Goal: Task Accomplishment & Management: Complete application form

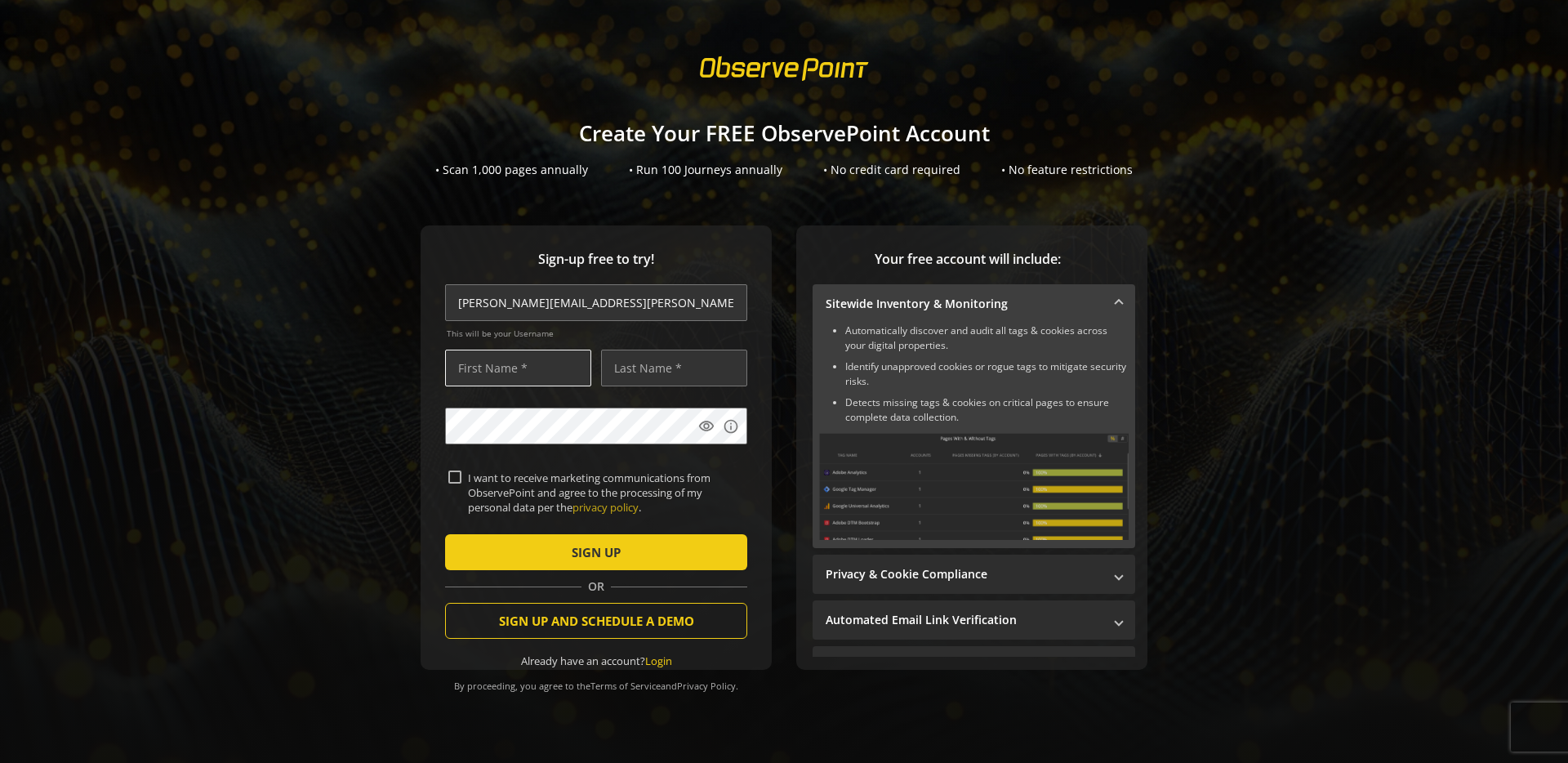
click at [536, 371] on input "text" at bounding box center [518, 367] width 146 height 36
type input "[PERSON_NAME]"
click at [462, 477] on label "I want to receive marketing communications from ObservePoint and agree to the p…" at bounding box center [603, 493] width 283 height 45
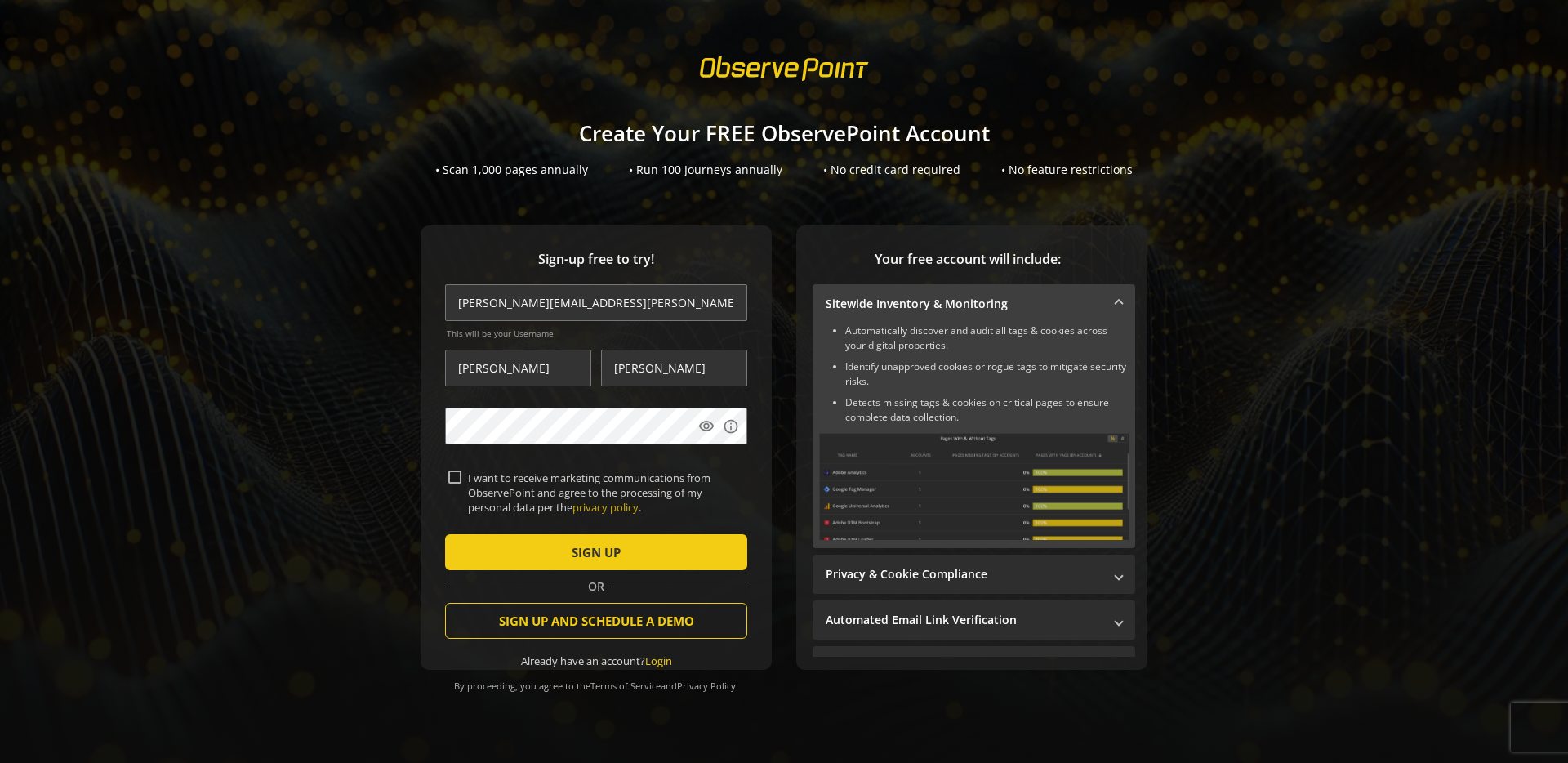
click at [461, 477] on input "I want to receive marketing communications from ObservePoint and agree to the p…" at bounding box center [454, 477] width 13 height 13
click at [462, 477] on label "I want to receive marketing communications from ObservePoint and agree to the p…" at bounding box center [603, 493] width 283 height 45
click at [461, 477] on input "I want to receive marketing communications from ObservePoint and agree to the p…" at bounding box center [454, 477] width 13 height 13
checkbox input "false"
click at [712, 421] on mat-icon "visibility" at bounding box center [706, 426] width 16 height 16
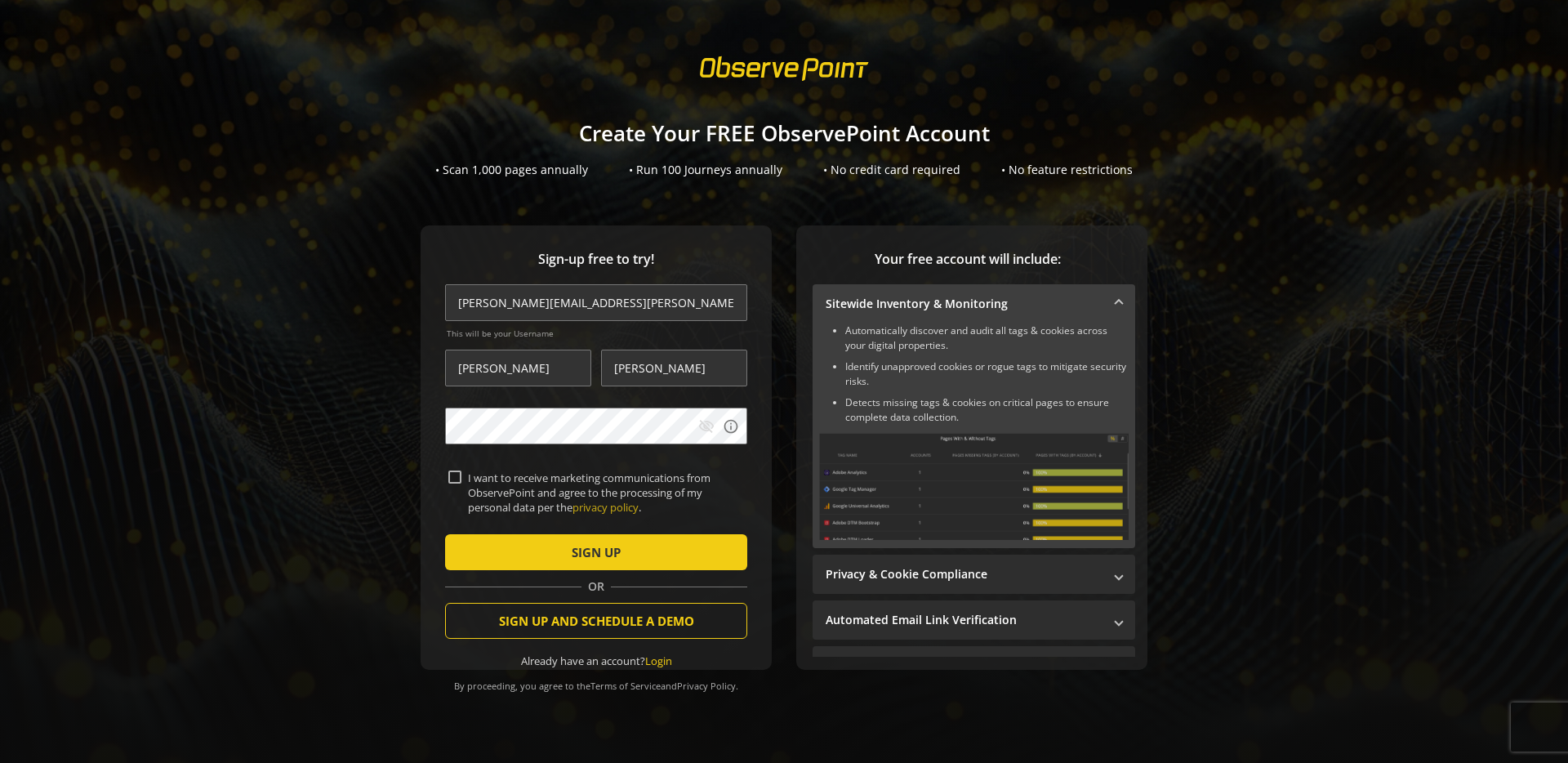
click at [712, 421] on mat-icon "visibility_off" at bounding box center [706, 426] width 16 height 16
click at [681, 549] on span "submit" at bounding box center [596, 552] width 302 height 39
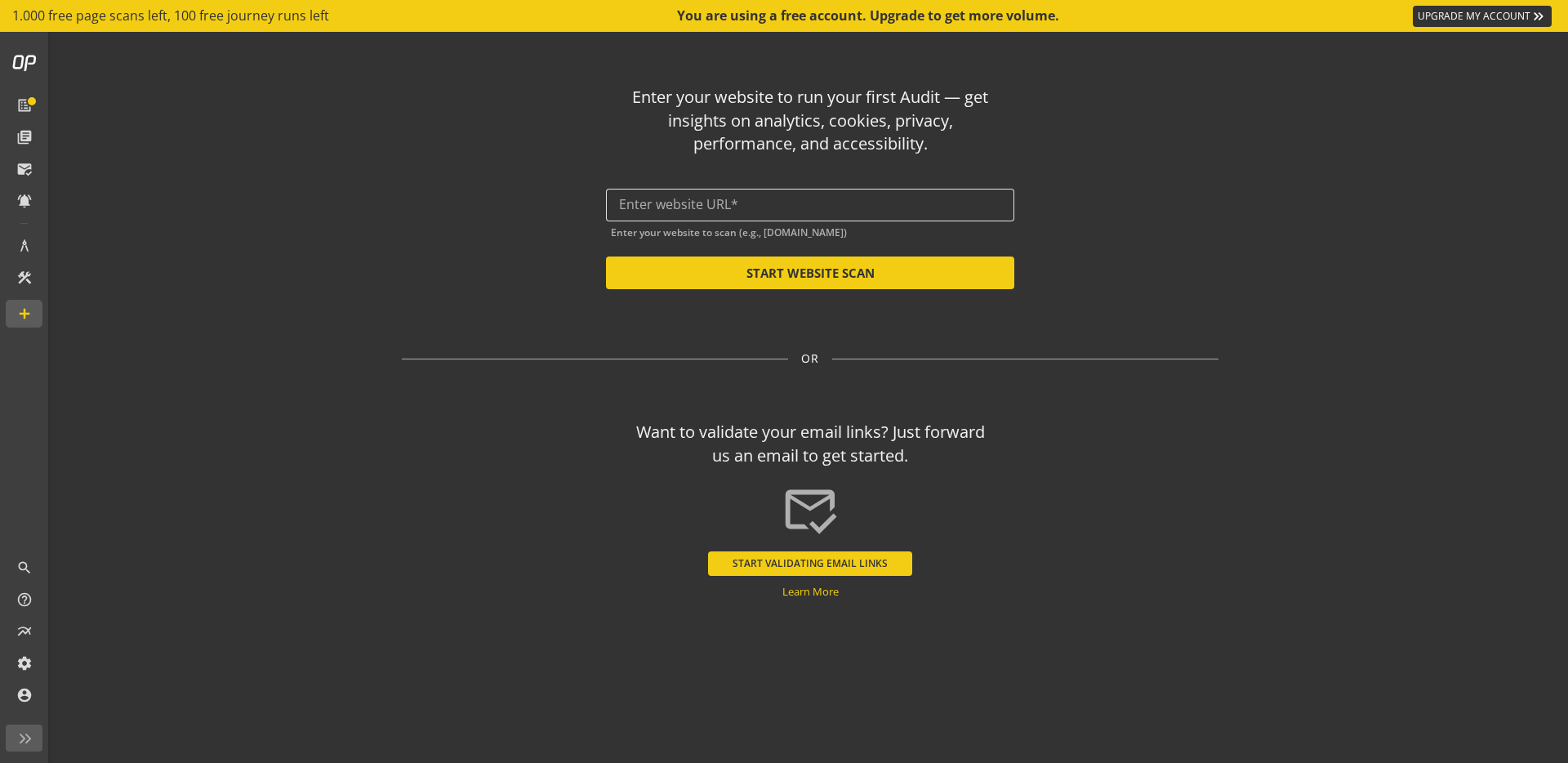
click at [786, 217] on div at bounding box center [810, 205] width 382 height 33
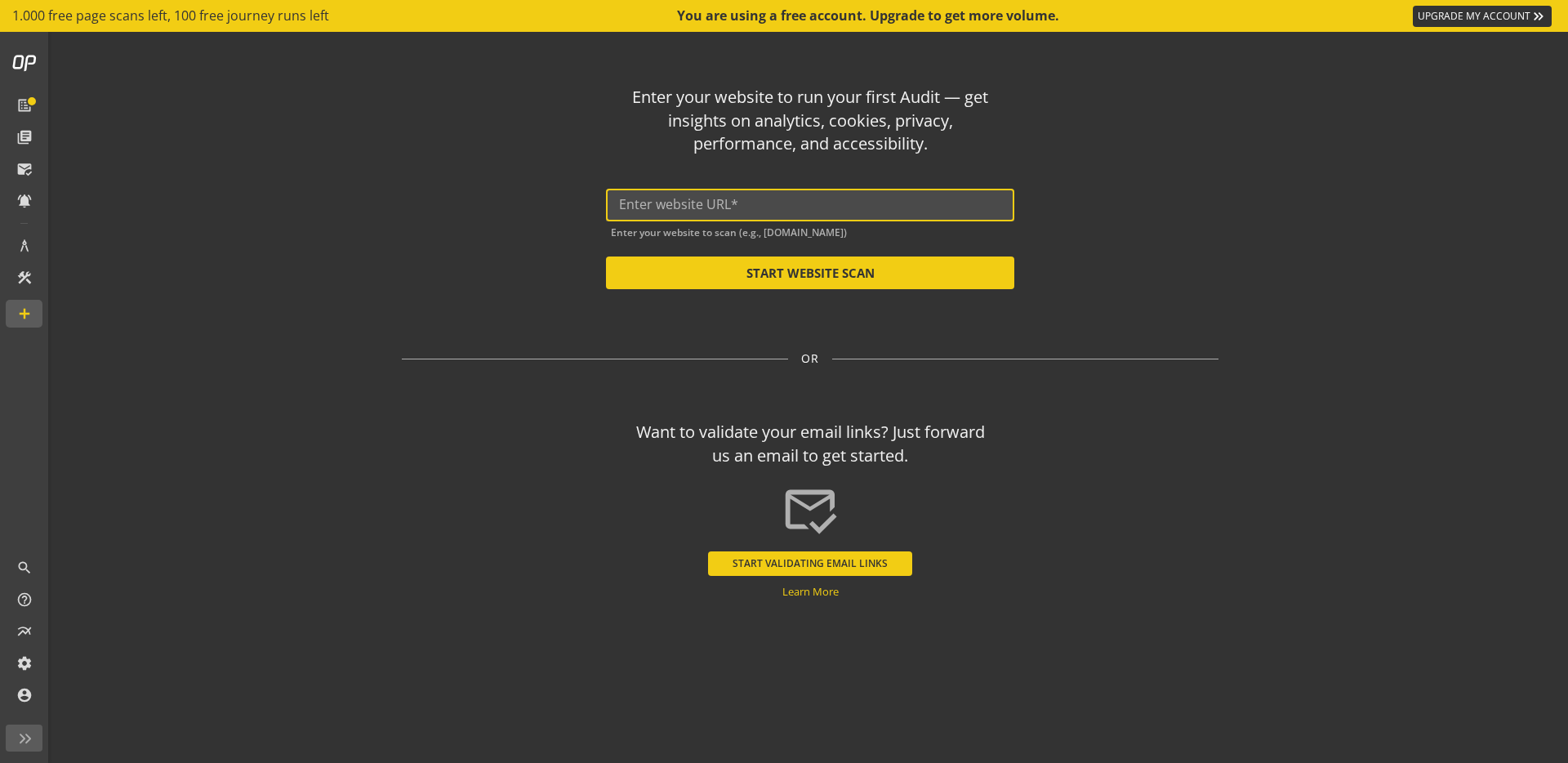
click at [791, 210] on input "text" at bounding box center [810, 204] width 382 height 15
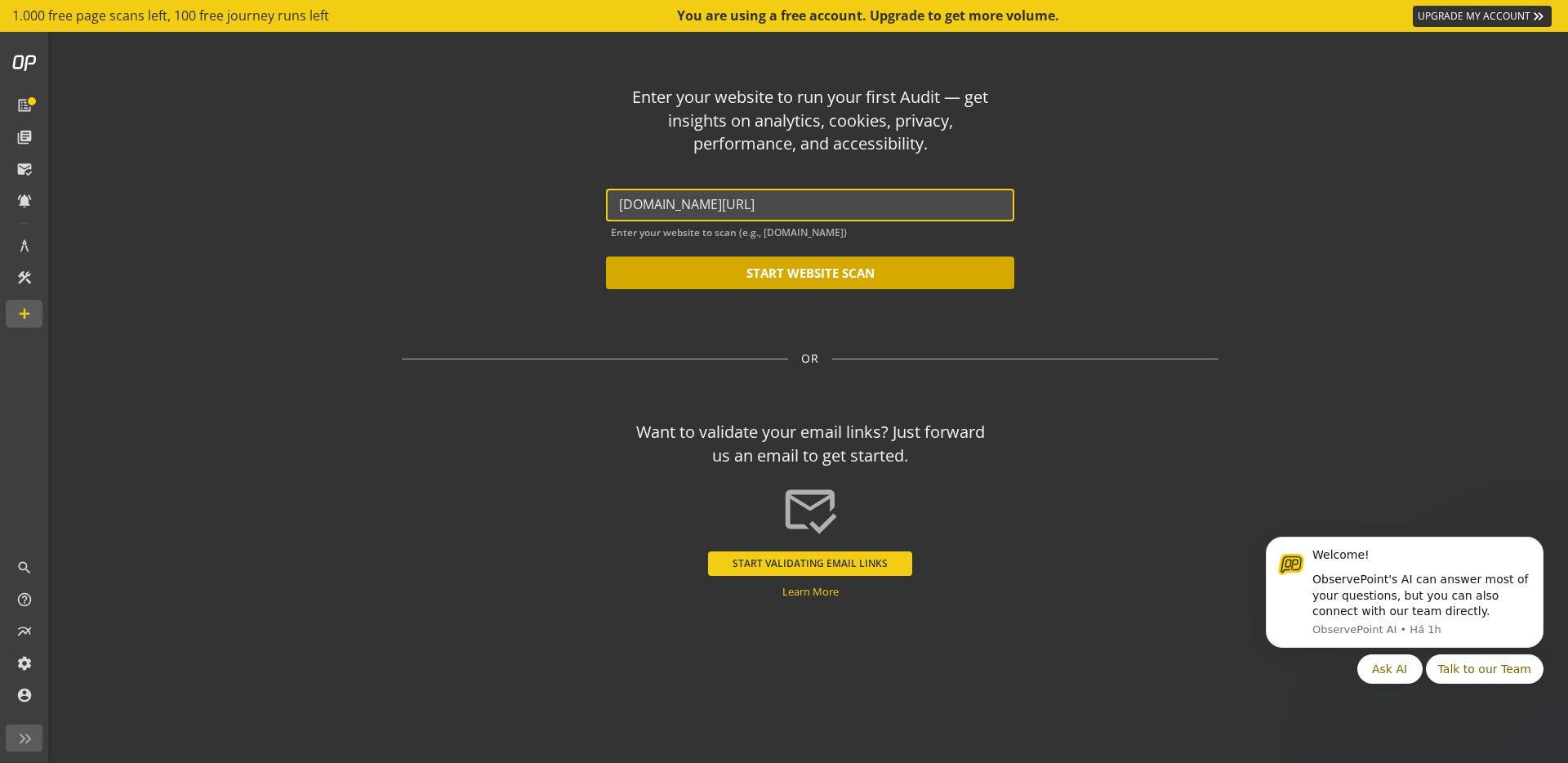
click at [864, 274] on button "START WEBSITE SCAN" at bounding box center [809, 272] width 408 height 33
type input "[URL][DOMAIN_NAME]"
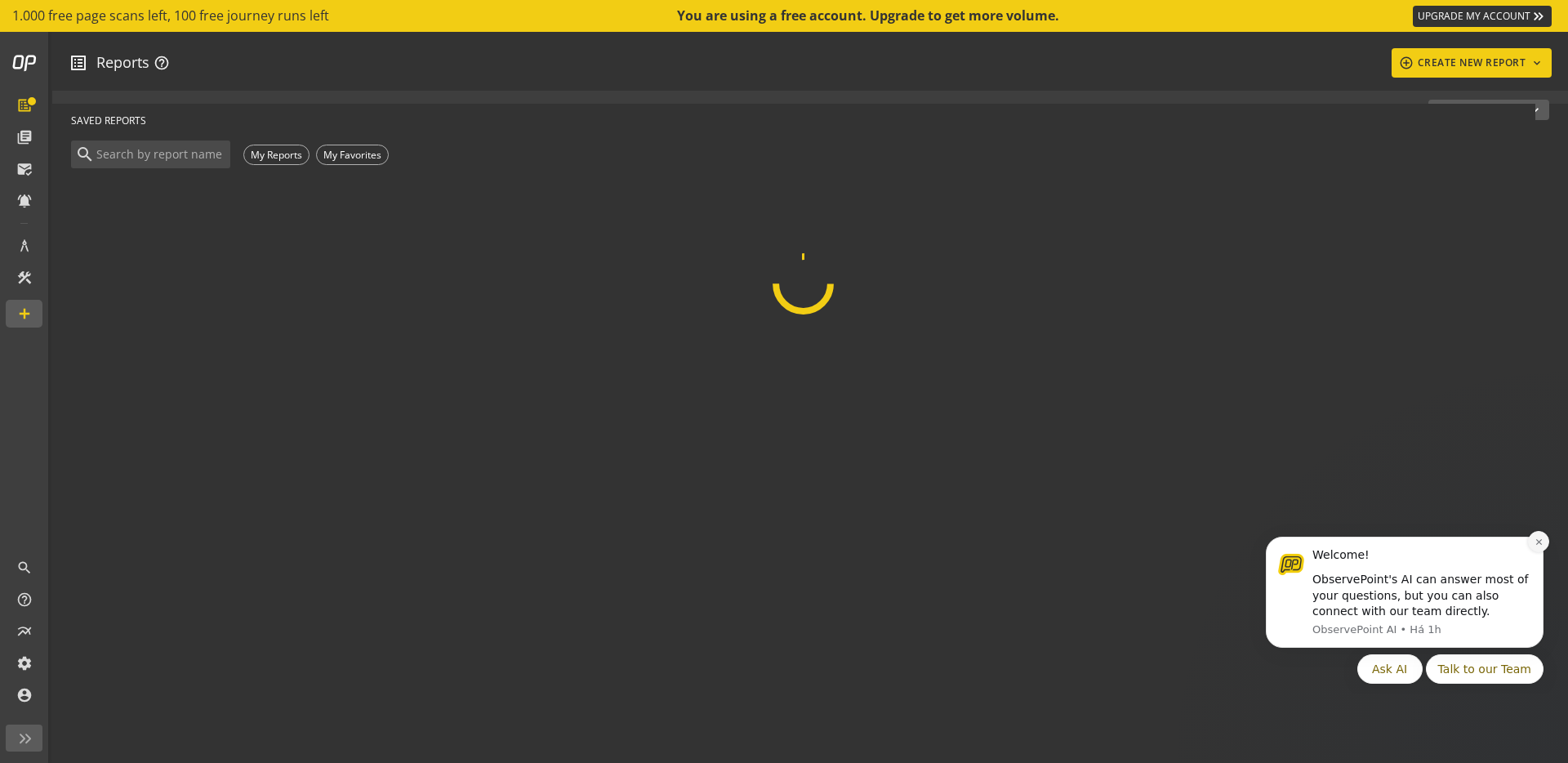
click at [1543, 540] on icon "Dismiss notification" at bounding box center [1539, 542] width 9 height 9
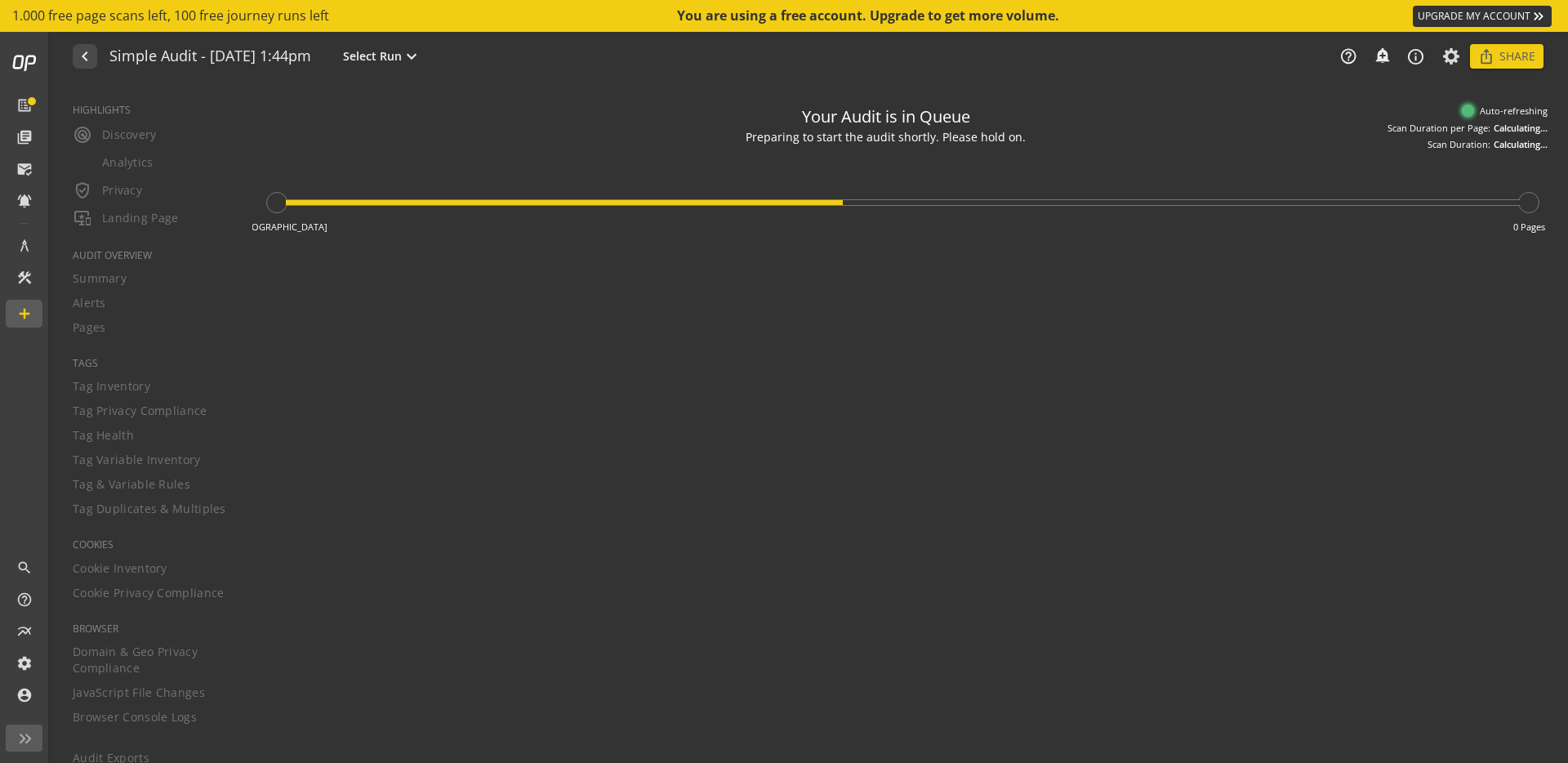
type textarea "Notes can include: -a description of what this audit is validating -changes in …"
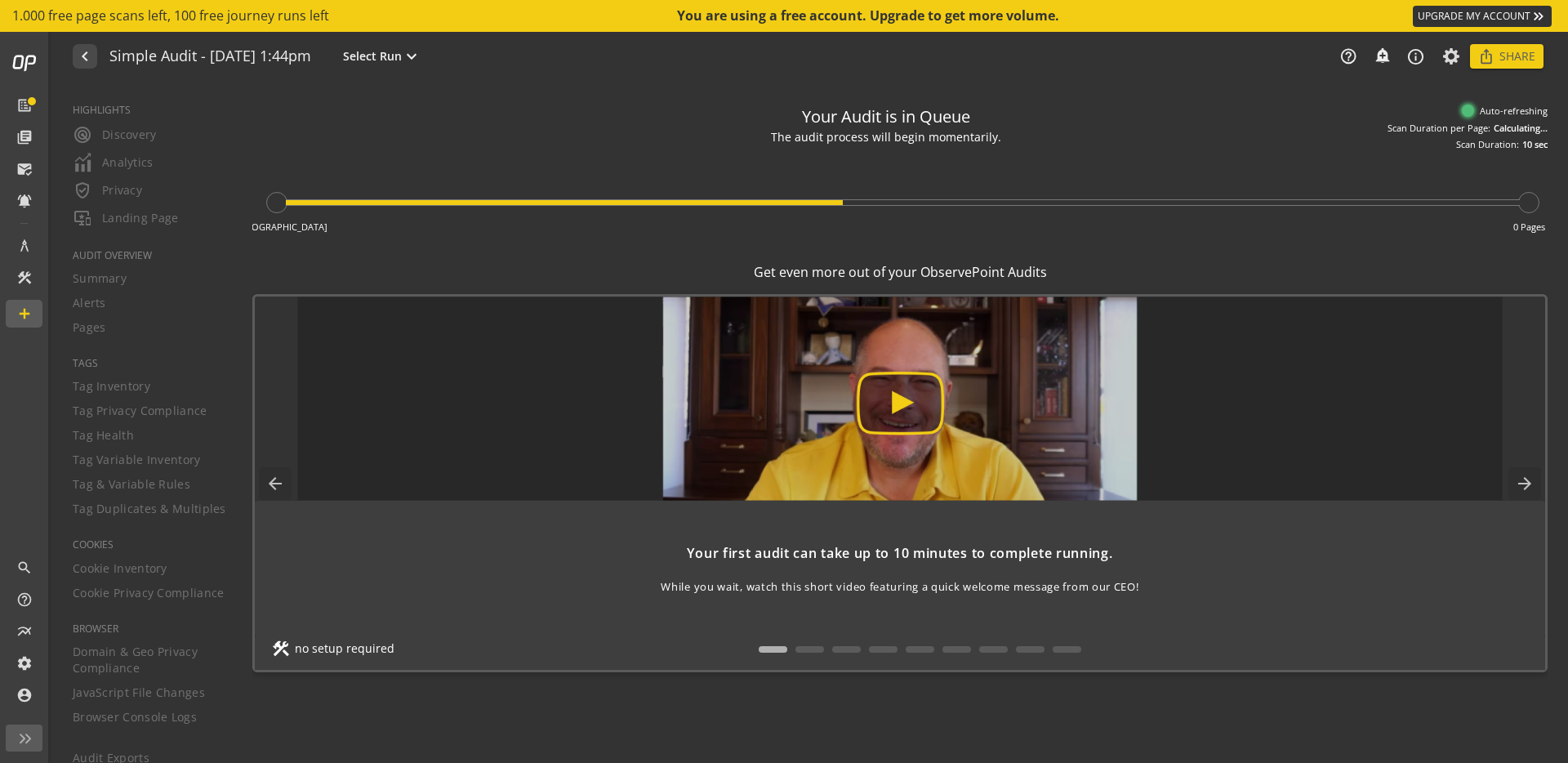
click at [916, 406] on img at bounding box center [899, 398] width 1205 height 205
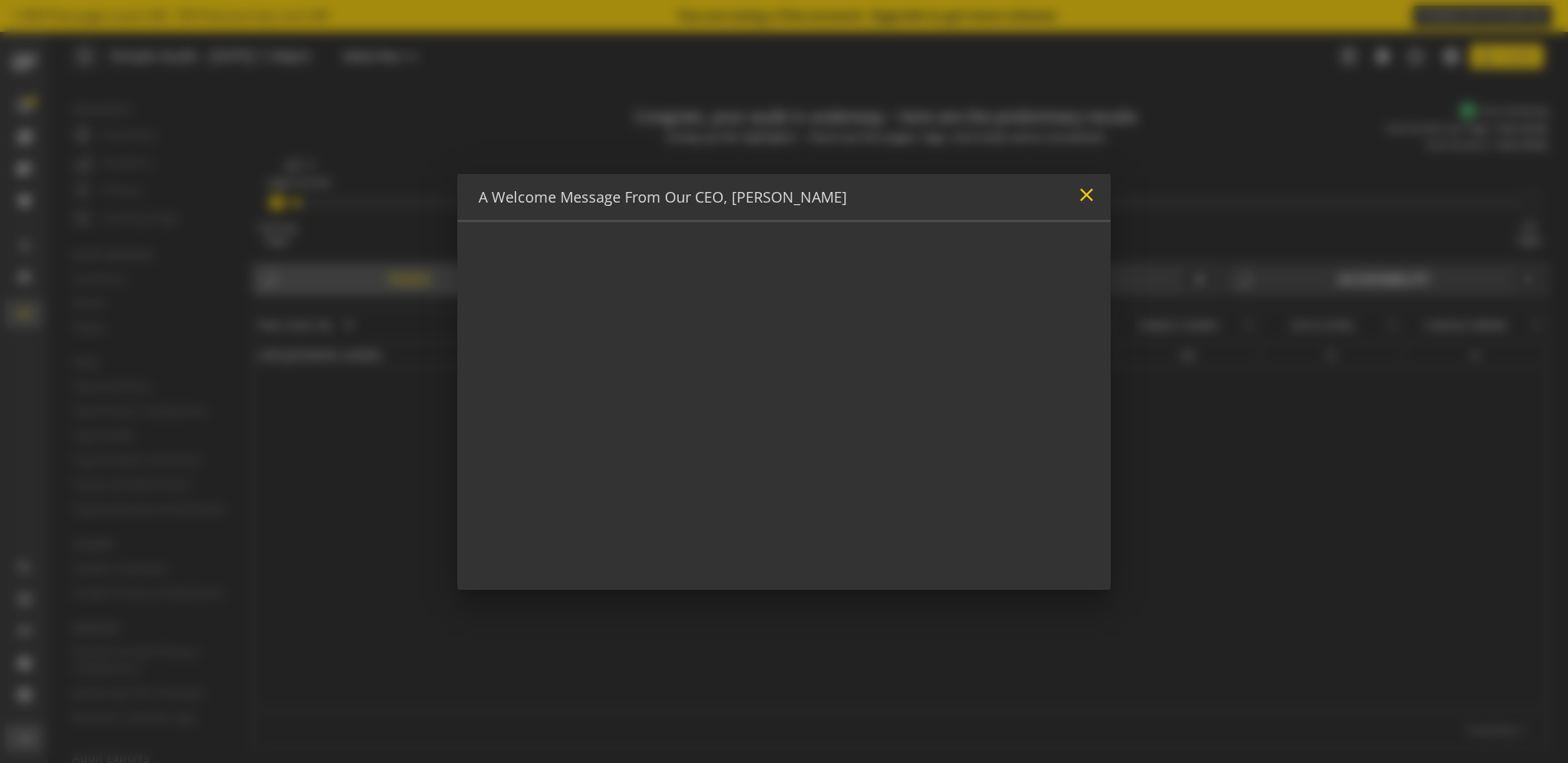
click at [1087, 195] on mat-icon "close" at bounding box center [1086, 195] width 22 height 22
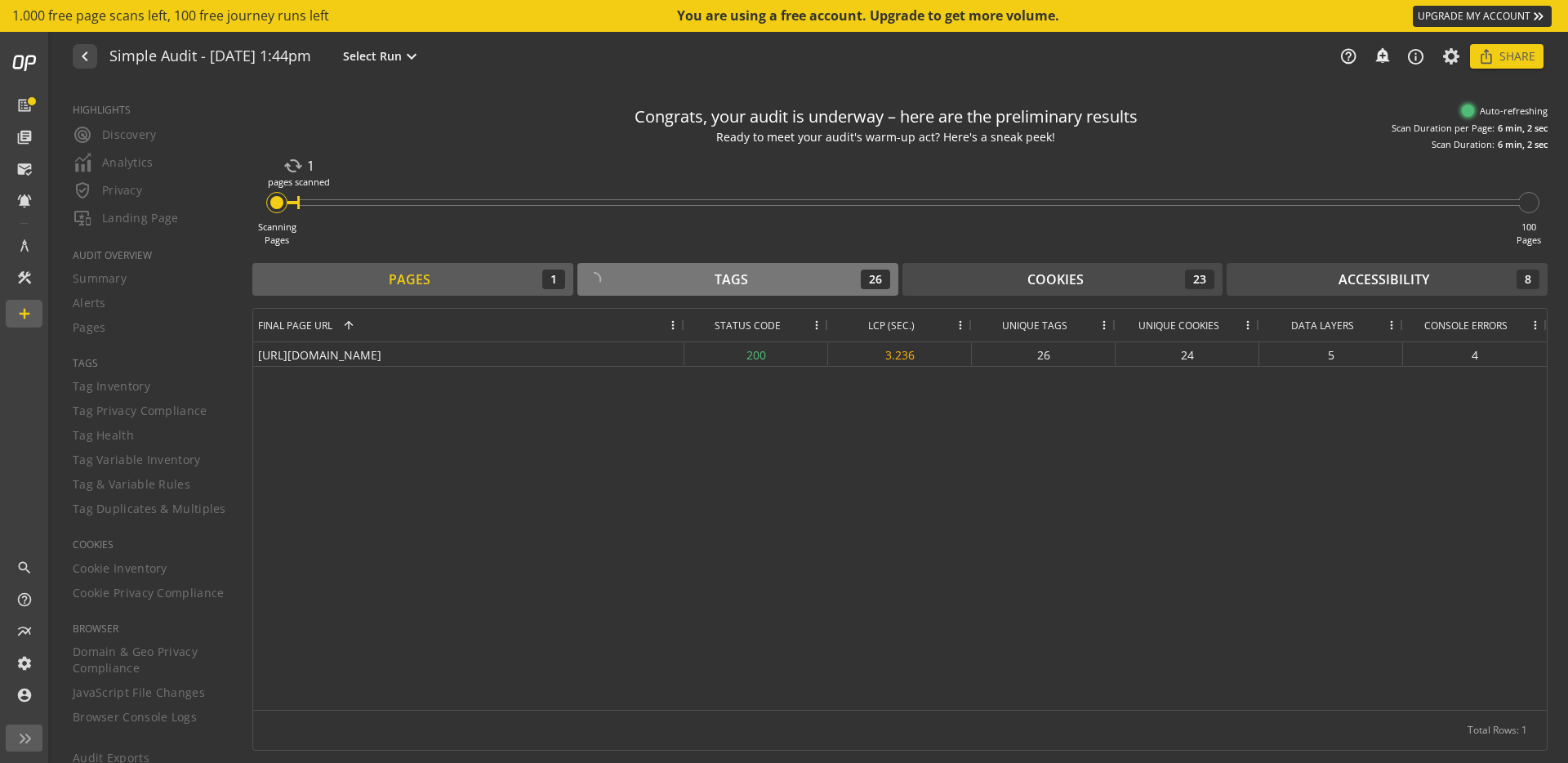
click at [784, 285] on div "Tags 26" at bounding box center [737, 279] width 305 height 20
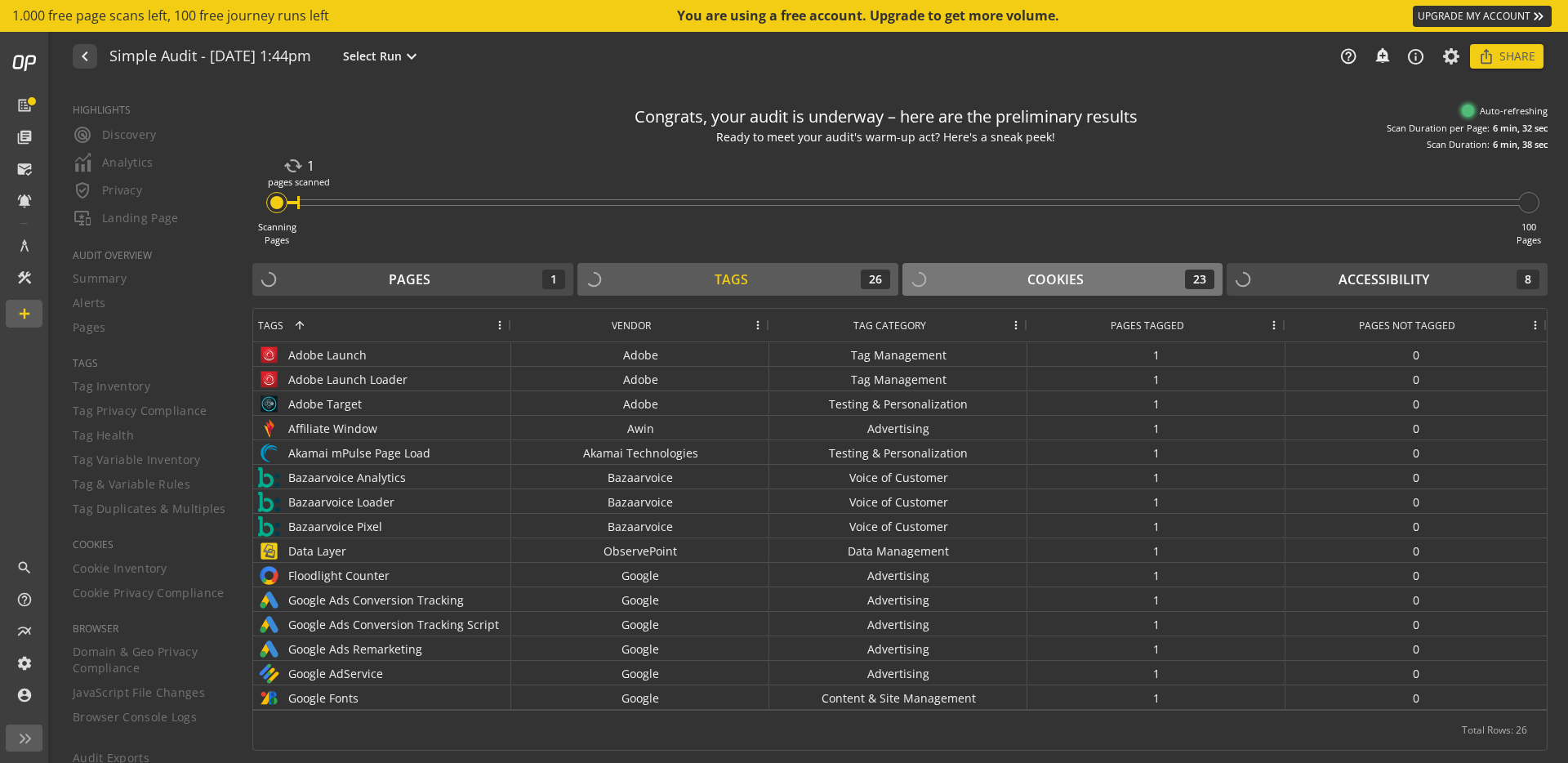
click at [1037, 276] on div "Cookies" at bounding box center [1055, 279] width 56 height 19
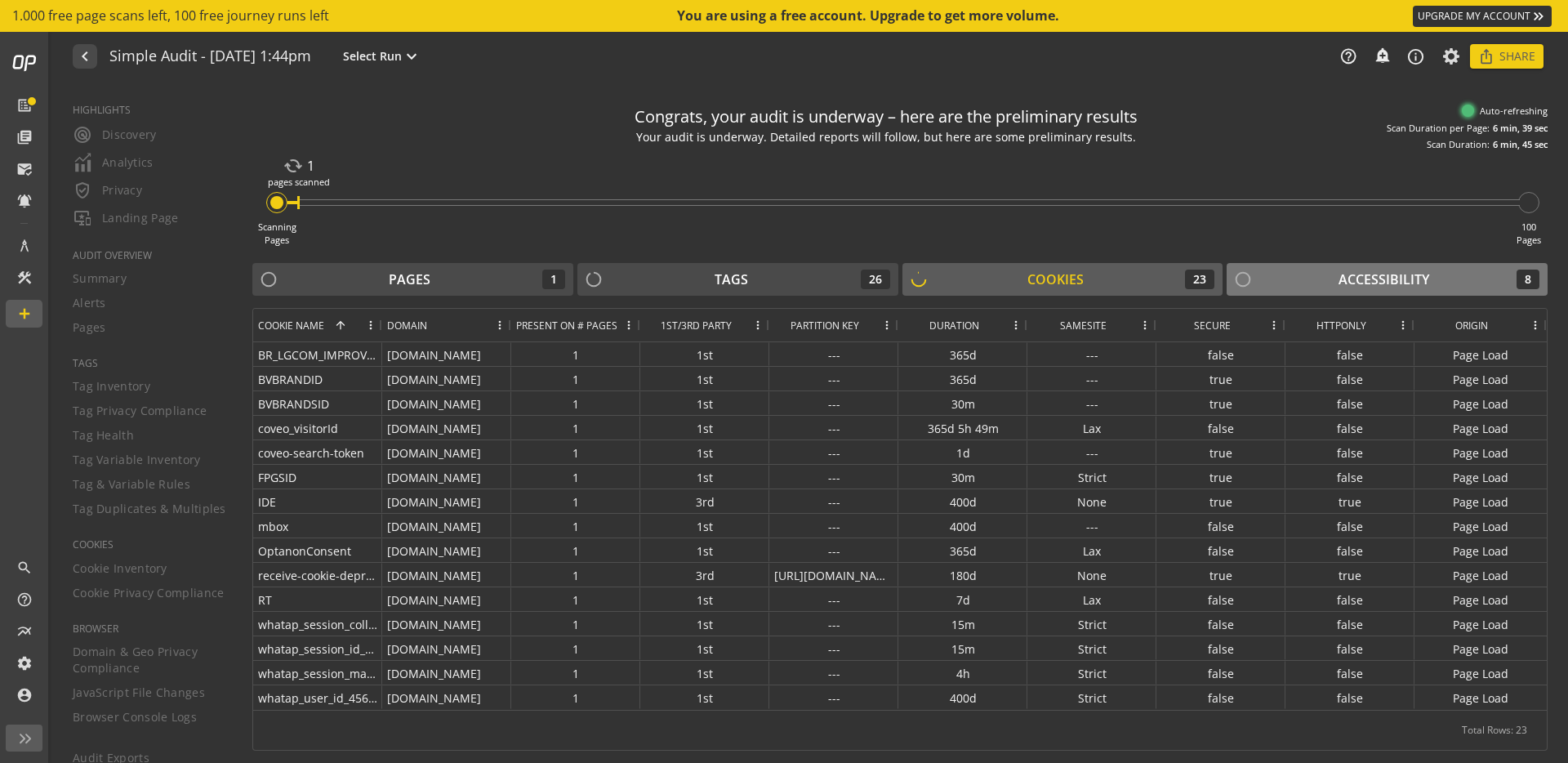
click at [1329, 273] on div "Accessibility 8" at bounding box center [1387, 279] width 305 height 20
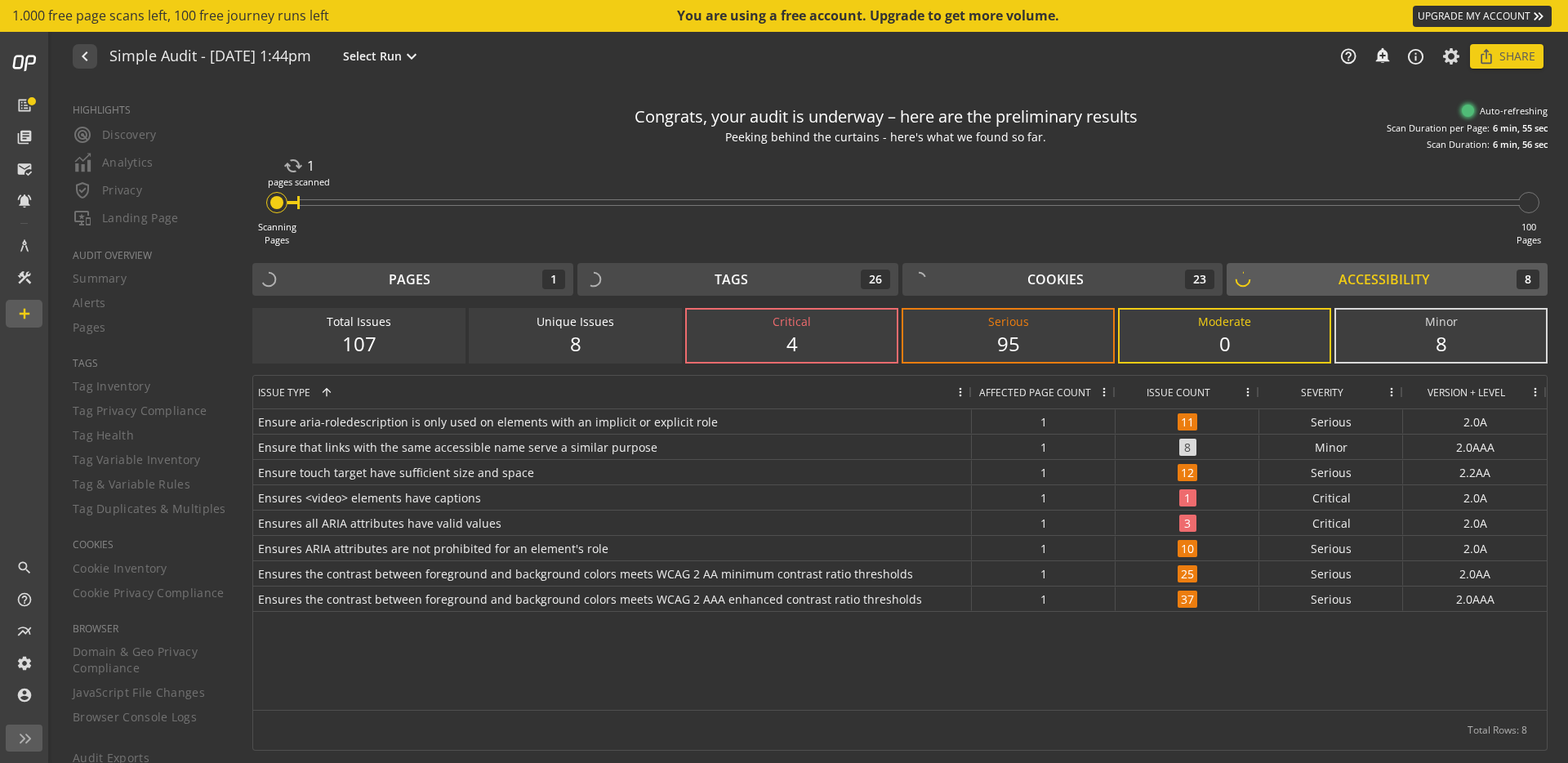
click at [598, 344] on div "8" at bounding box center [575, 343] width 177 height 28
click at [1106, 287] on div "Cookies 23" at bounding box center [1063, 279] width 305 height 20
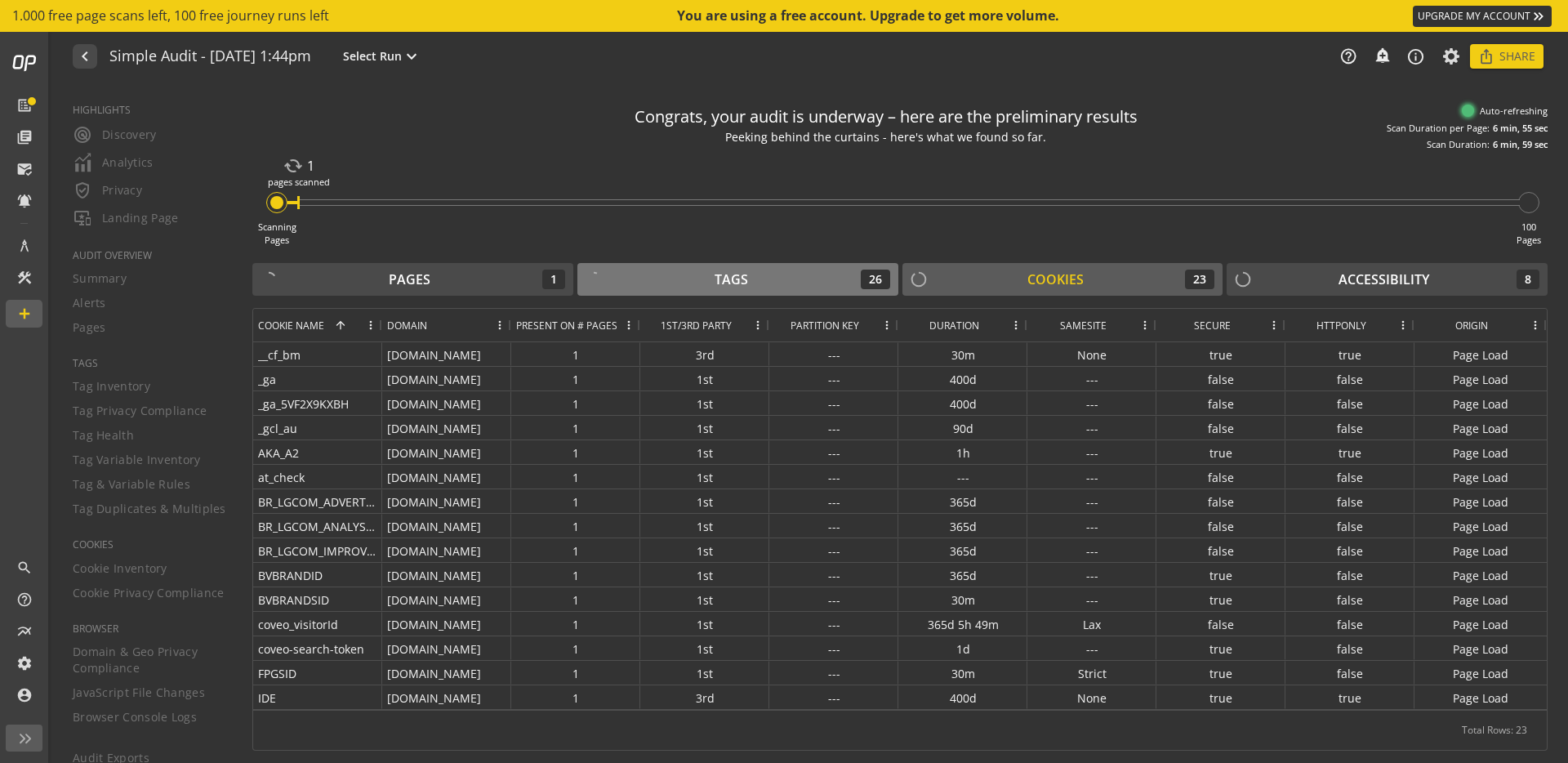
click at [796, 276] on div "Tags 26" at bounding box center [737, 279] width 305 height 20
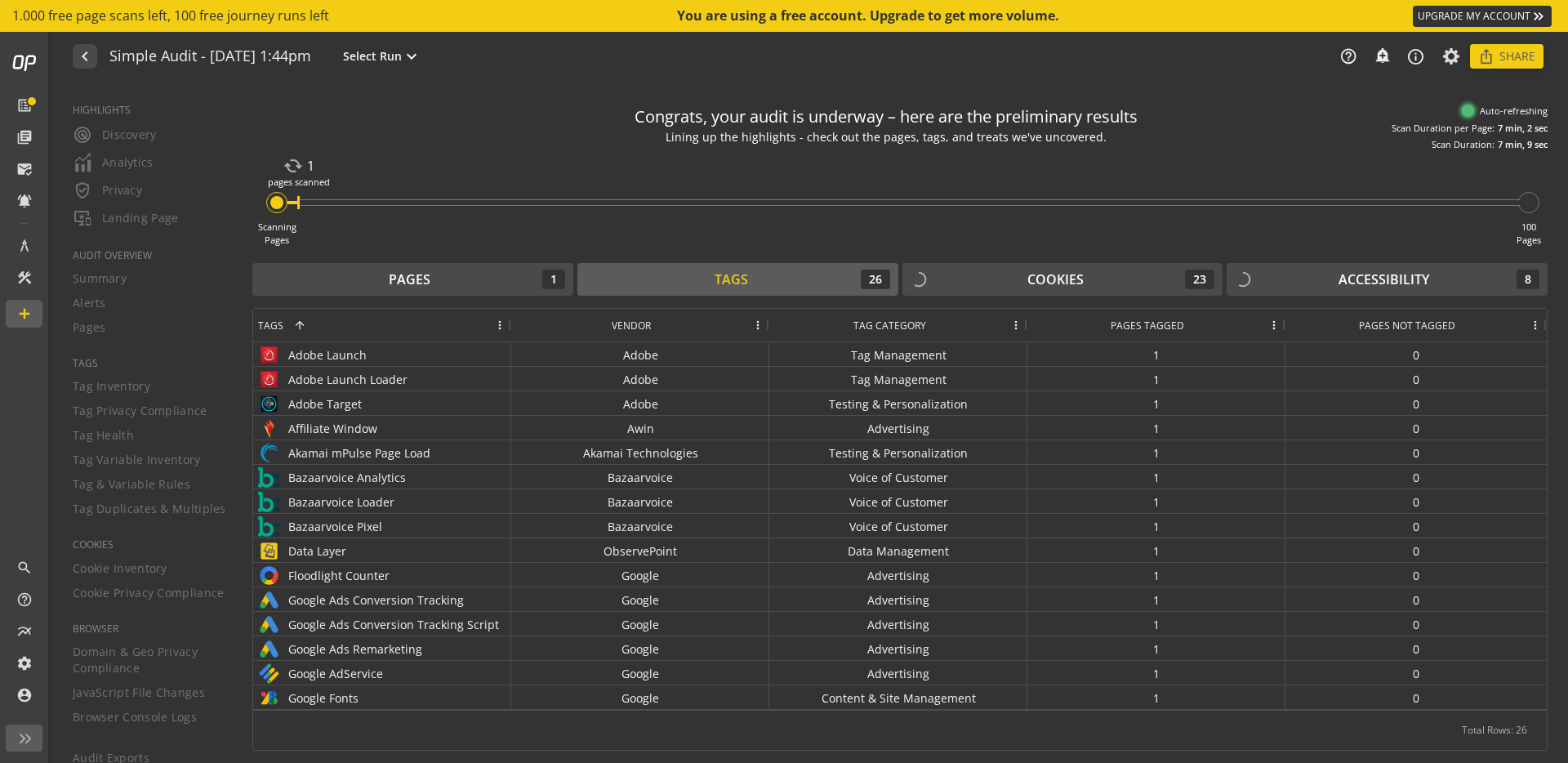
click at [1484, 160] on div "Scanning Pages cached 1 pages scanned 100 Pages" at bounding box center [900, 198] width 1295 height 95
click at [422, 58] on mat-icon "expand_more" at bounding box center [412, 56] width 20 height 20
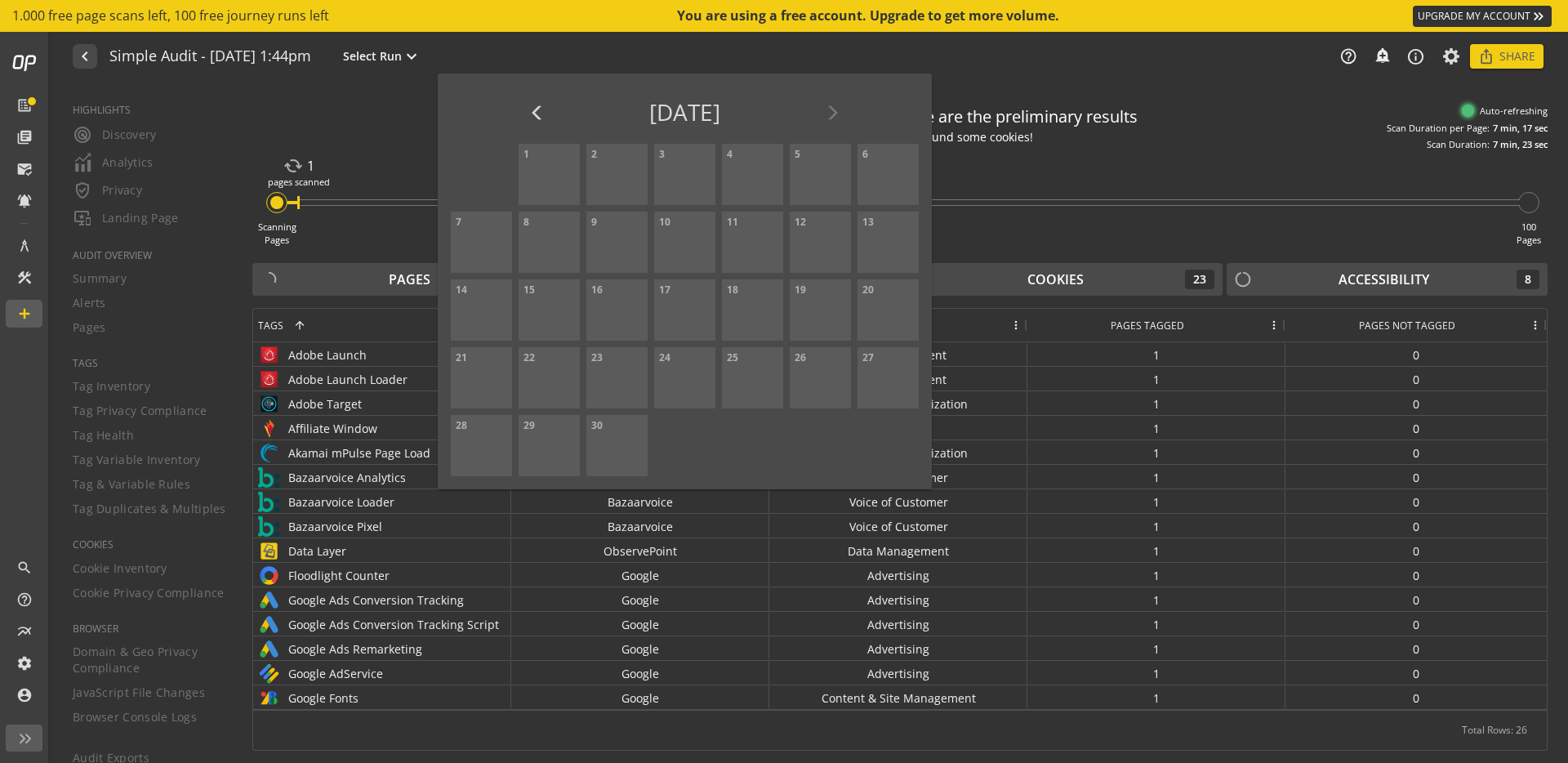
click at [395, 104] on div at bounding box center [784, 382] width 1568 height 763
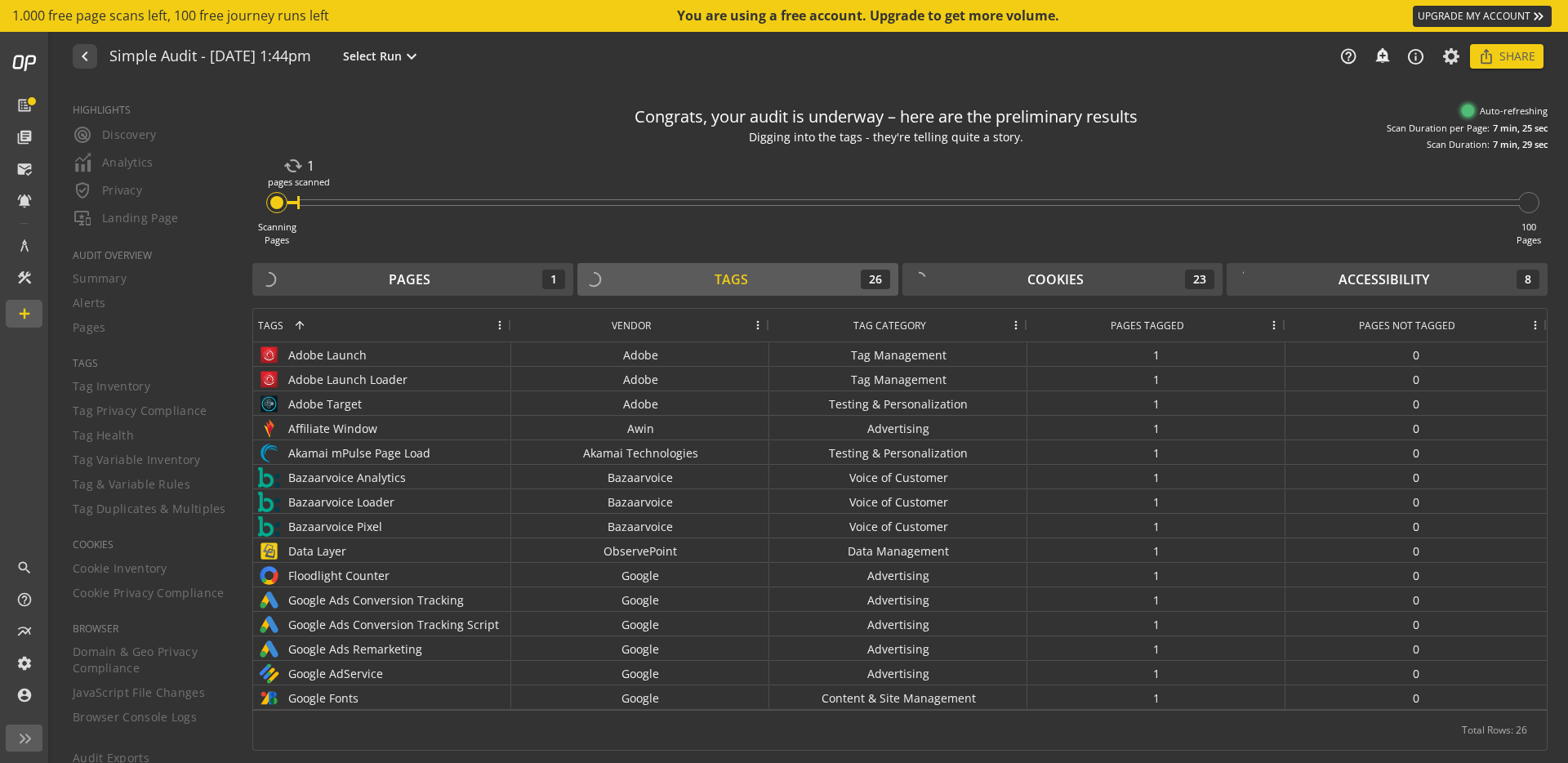
click at [159, 367] on div "HIGHLIGHTS radar Discovery Analytics verified_user Privacy important_devices La…" at bounding box center [142, 423] width 180 height 679
click at [466, 238] on div "Scanning Pages cached 1 pages scanned 100 Pages" at bounding box center [900, 198] width 1295 height 95
click at [463, 272] on div "Pages 1" at bounding box center [413, 279] width 305 height 20
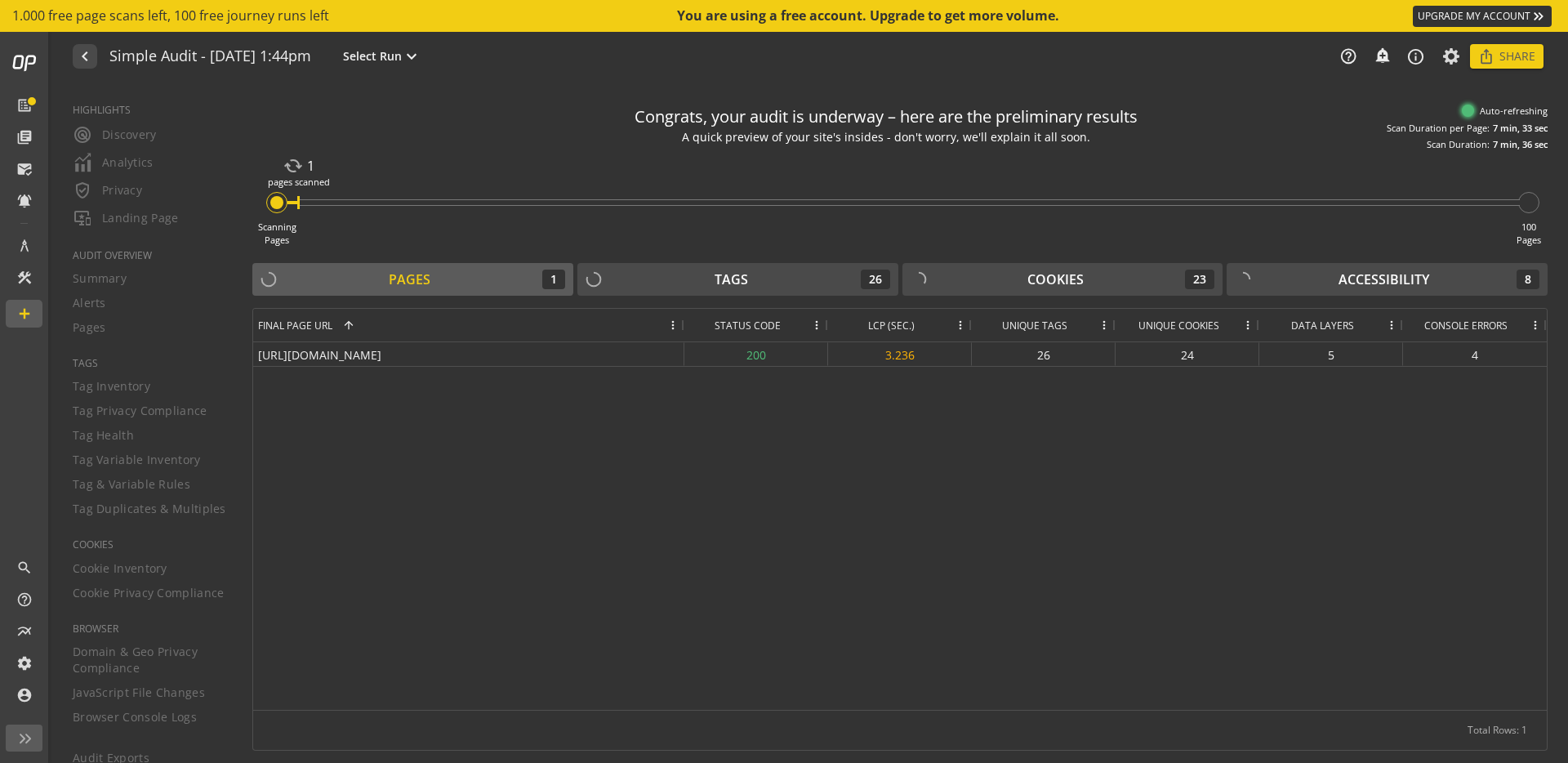
click at [373, 221] on div "Scanning Pages cached 1 pages scanned 100 Pages" at bounding box center [900, 198] width 1295 height 95
click at [300, 202] on div at bounding box center [910, 202] width 1220 height 6
click at [285, 202] on div at bounding box center [277, 203] width 21 height 21
click at [301, 179] on div "pages scanned" at bounding box center [299, 181] width 62 height 13
click at [291, 199] on div "cached 1 pages scanned" at bounding box center [904, 202] width 1233 height 6
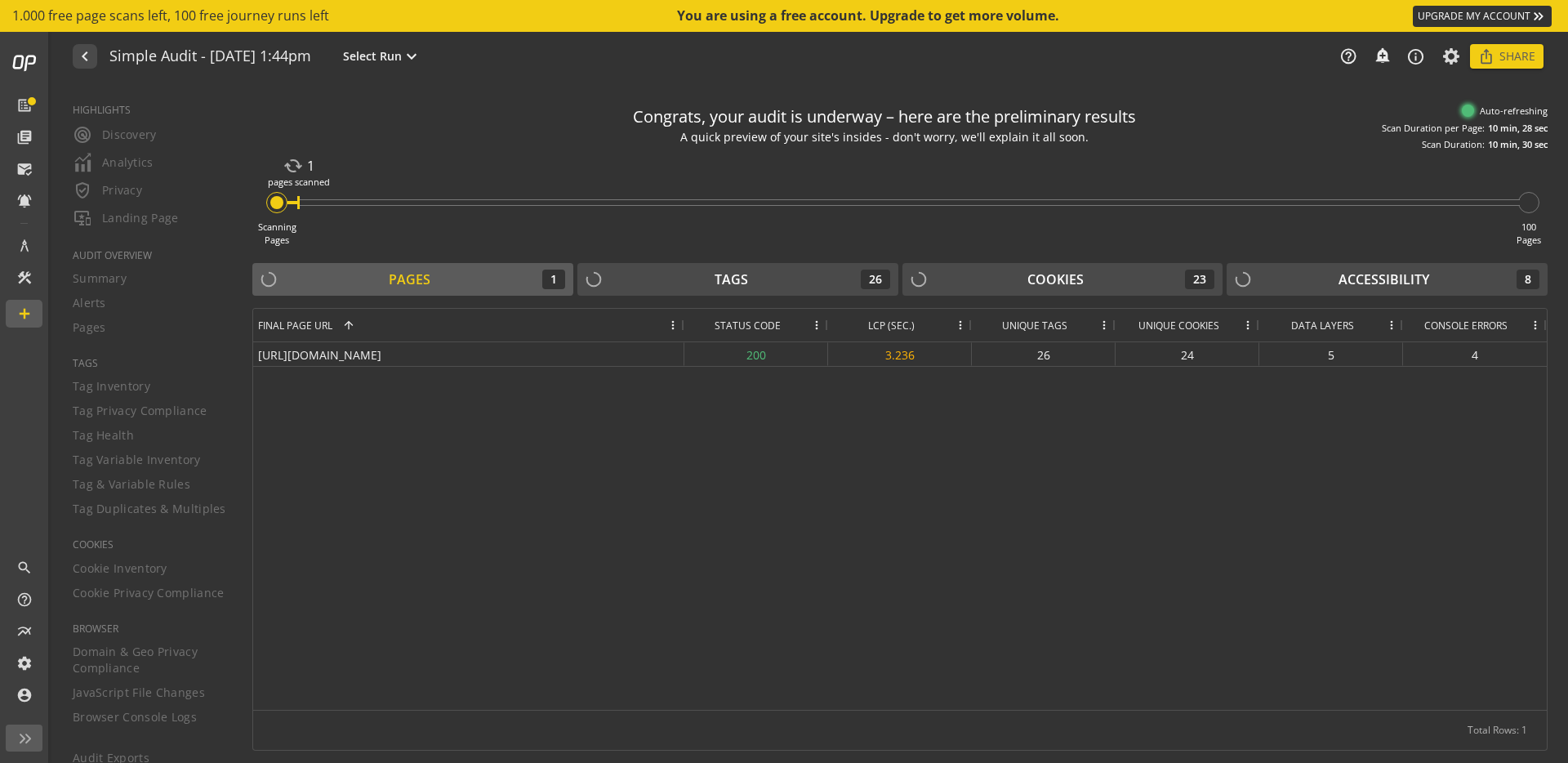
click at [285, 203] on div at bounding box center [277, 203] width 21 height 21
click at [485, 276] on div "Pages 1" at bounding box center [413, 279] width 305 height 20
click at [858, 284] on div "Tags 26" at bounding box center [737, 279] width 305 height 20
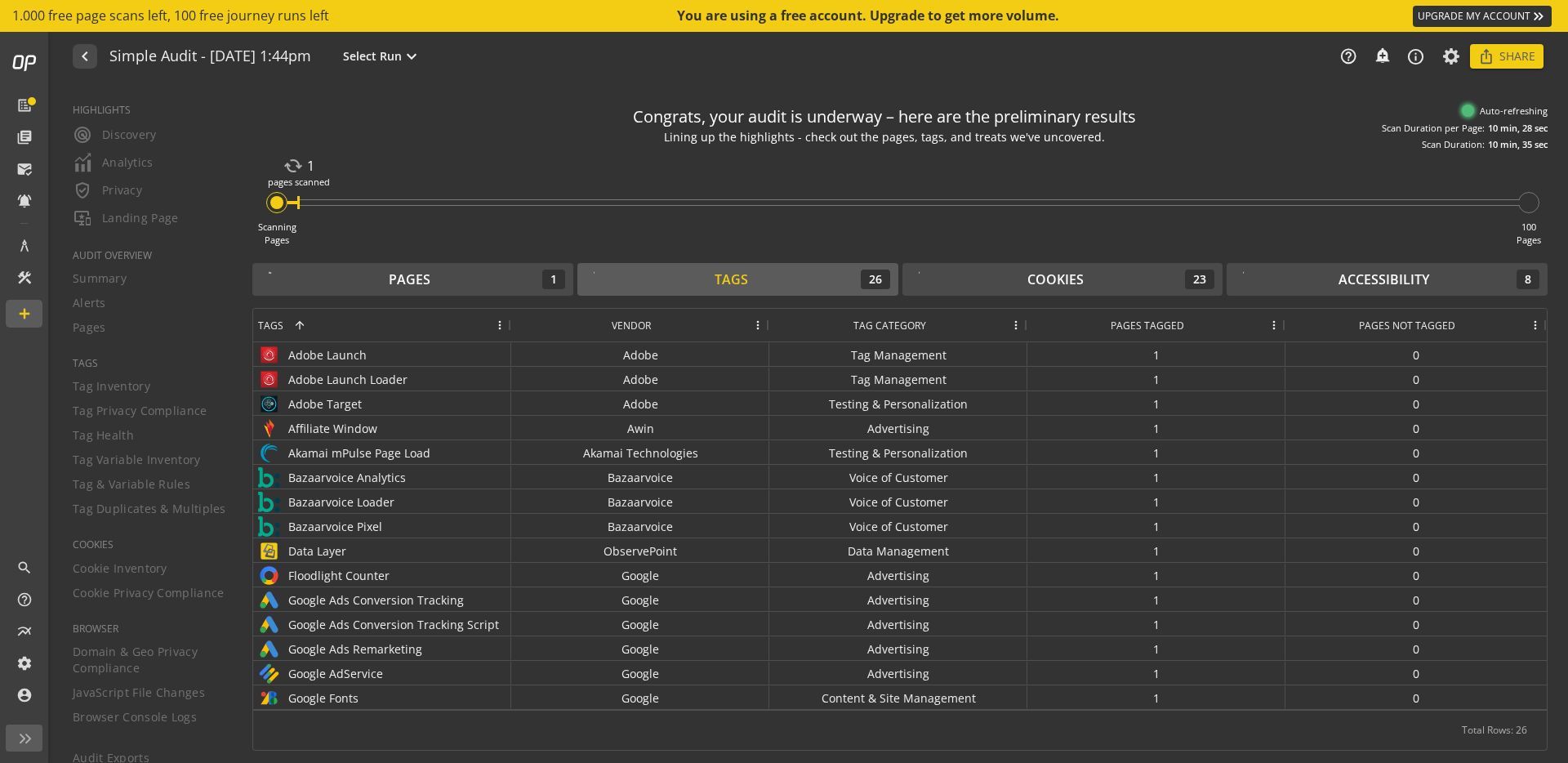
click at [263, 240] on div "Scanning Pages" at bounding box center [277, 233] width 38 height 25
click at [265, 203] on progress-bar-node "Scanning Pages" at bounding box center [269, 203] width 35 height 21
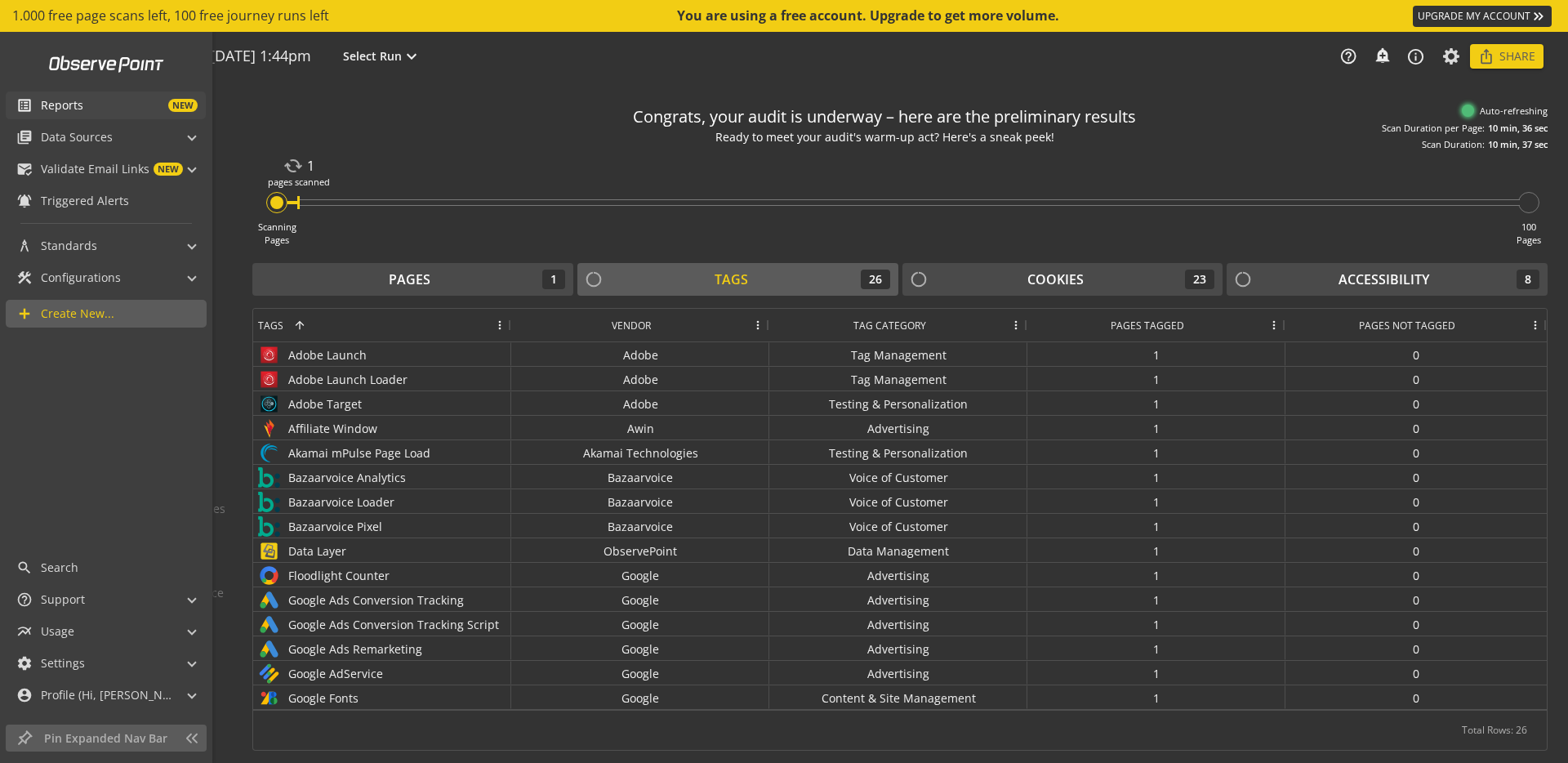
click at [82, 98] on span "Reports" at bounding box center [62, 105] width 43 height 16
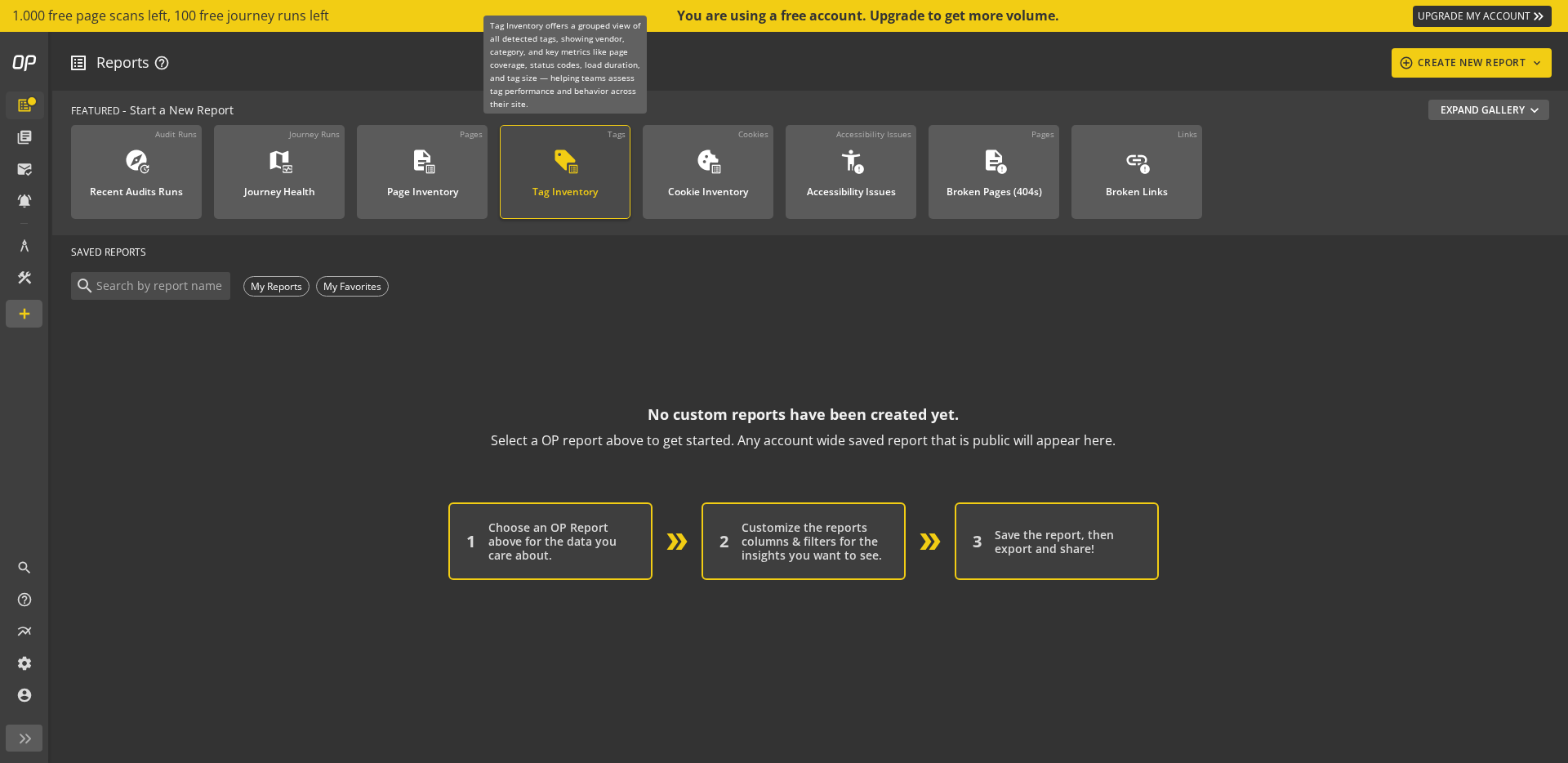
click at [587, 194] on div "Tag Inventory" at bounding box center [565, 187] width 65 height 21
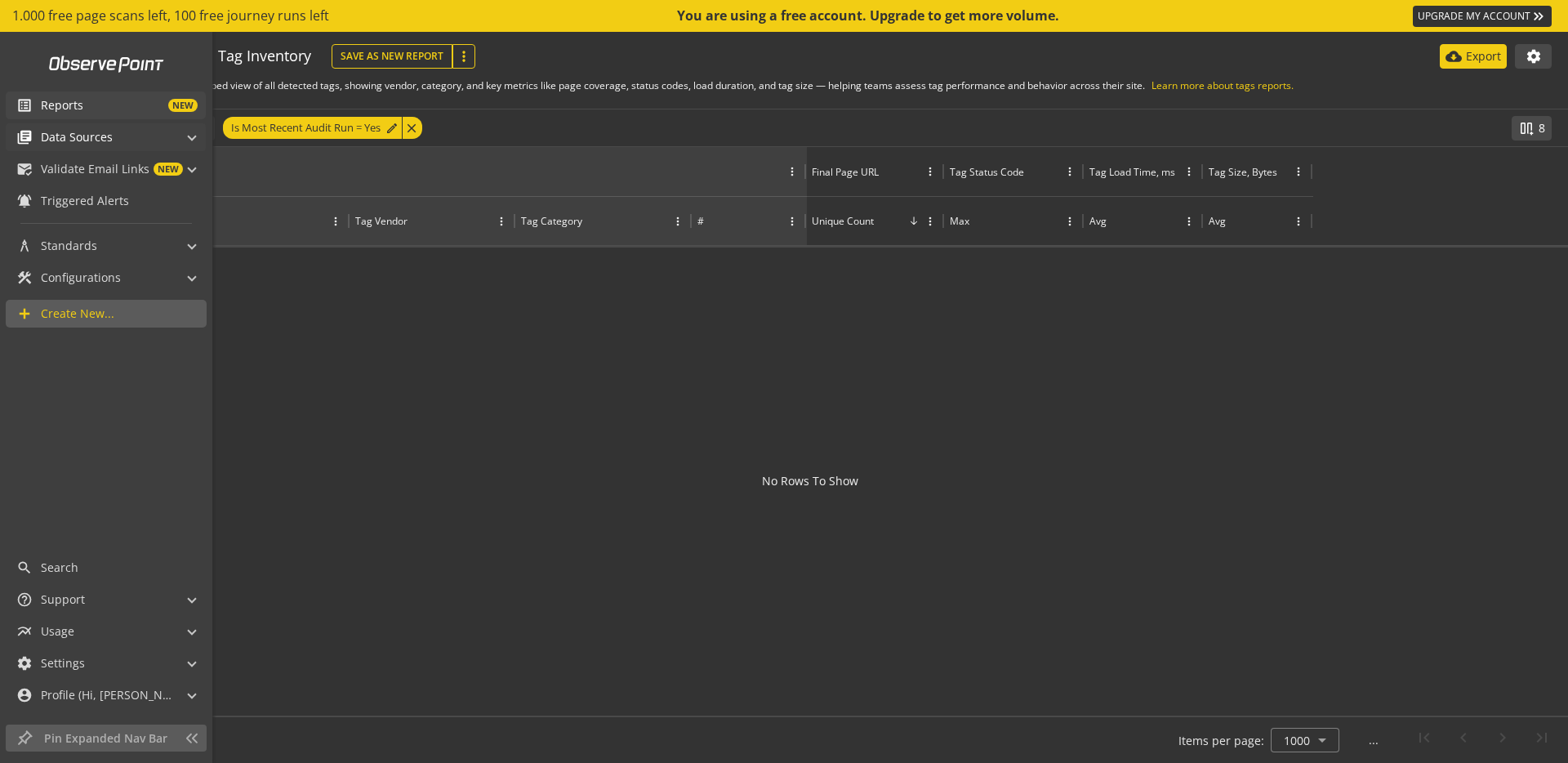
click at [89, 136] on span "Data Sources" at bounding box center [76, 137] width 72 height 16
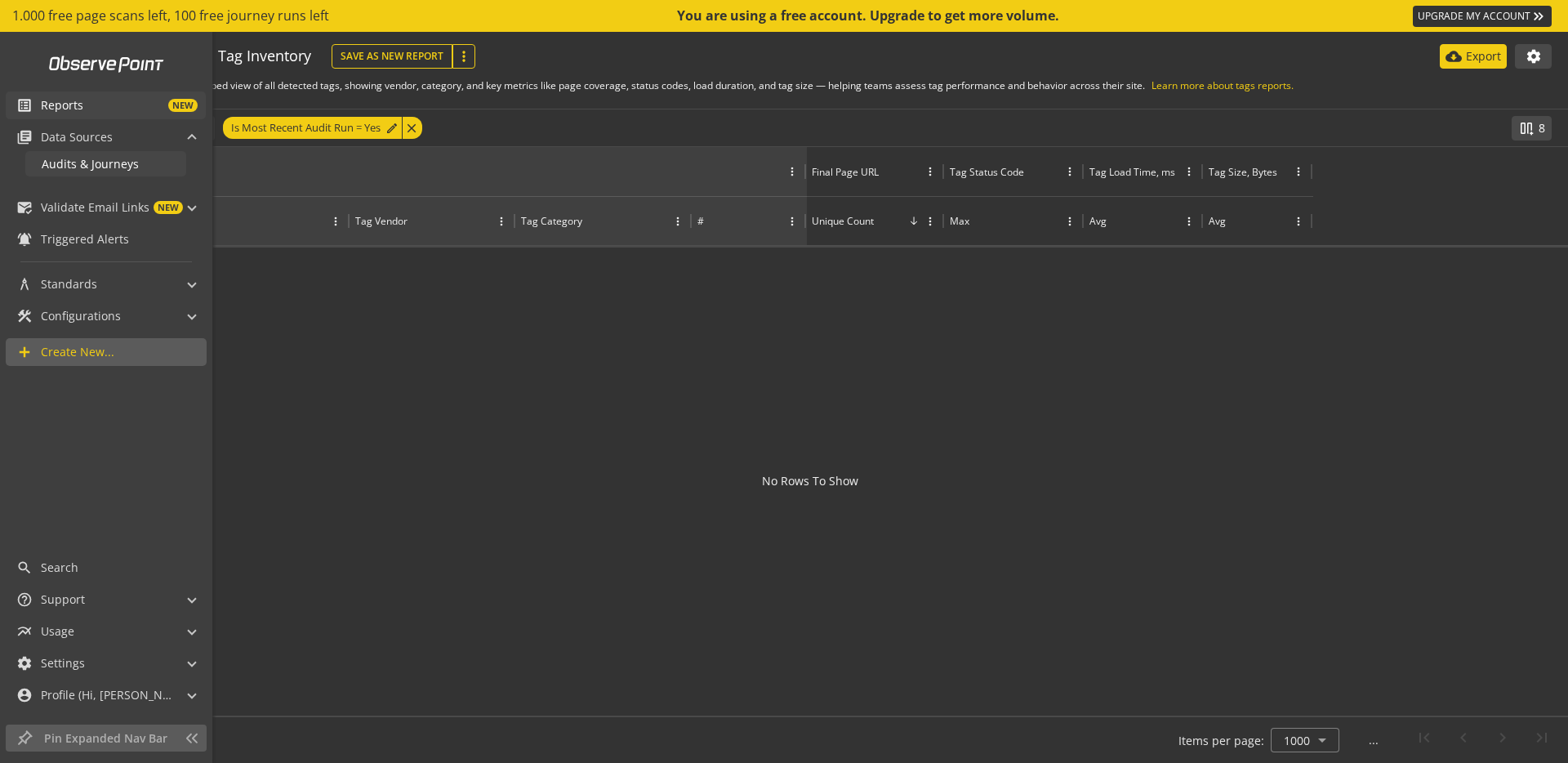
click at [107, 169] on span "Audits & Journeys" at bounding box center [90, 163] width 97 height 15
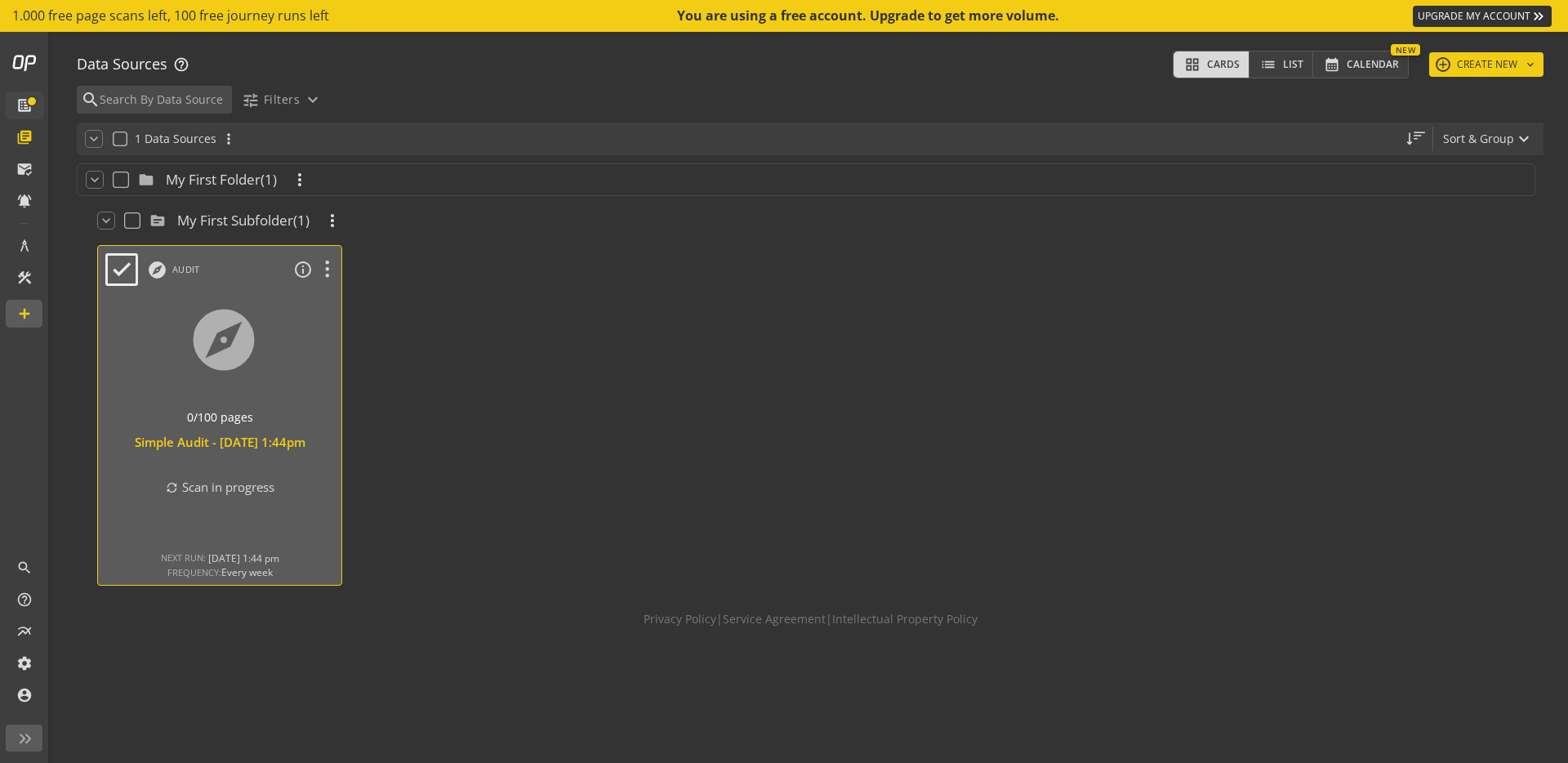
click at [253, 478] on span "Scan in progress" at bounding box center [229, 486] width 92 height 16
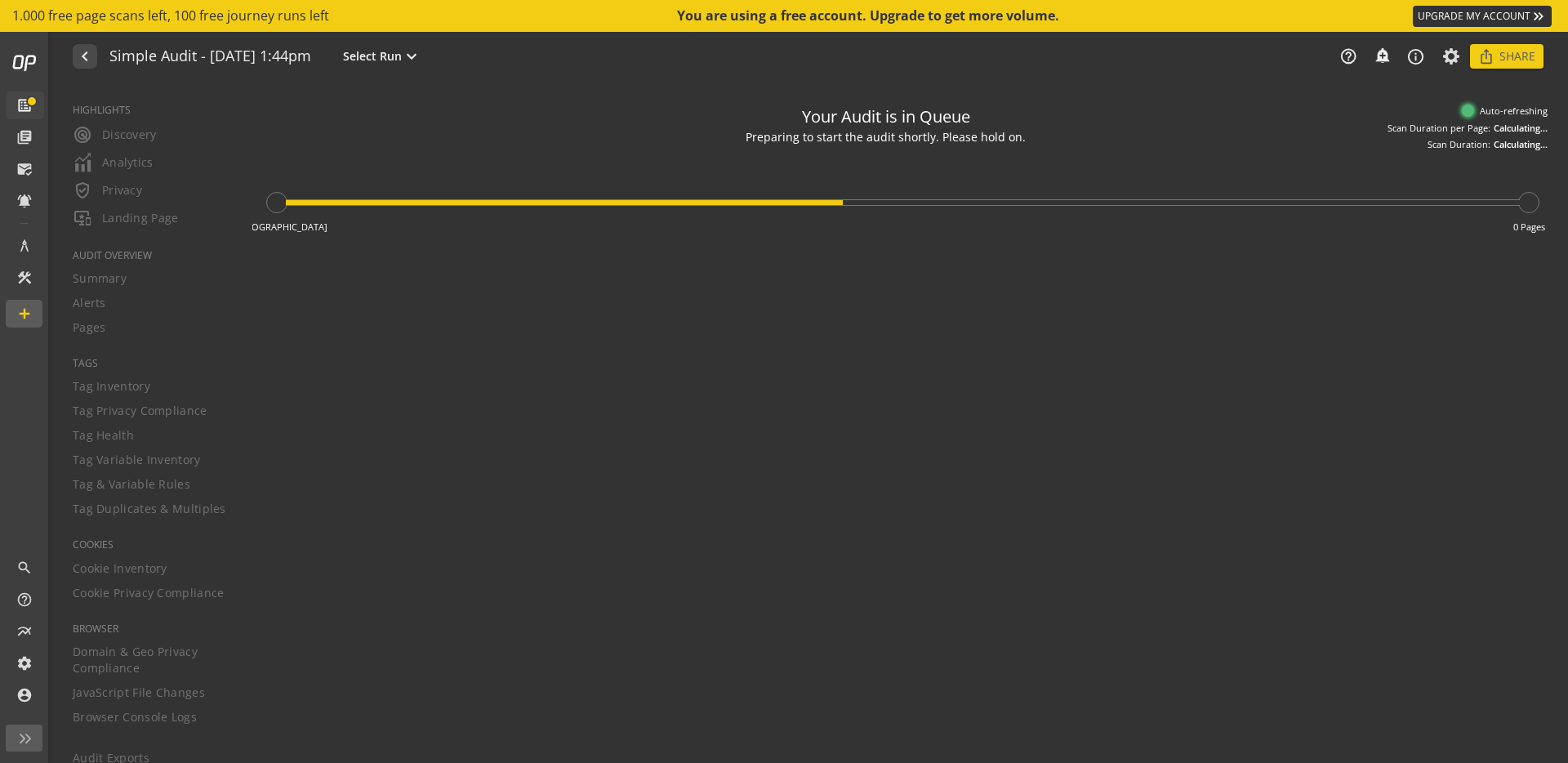
type textarea "Notes can include: -a description of what this audit is validating -changes in …"
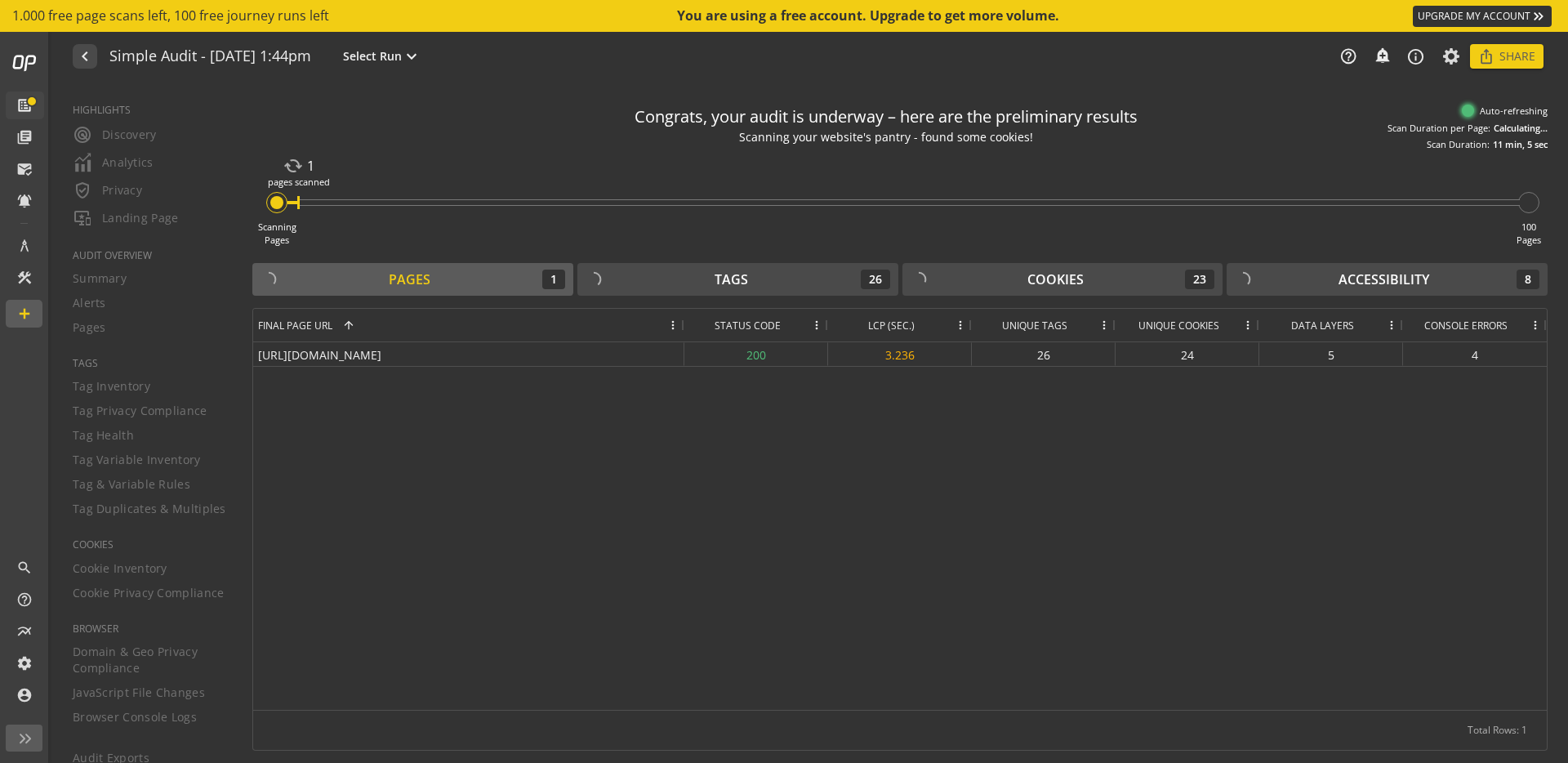
click at [1500, 116] on div "Auto-refreshing" at bounding box center [1505, 111] width 85 height 13
click at [302, 168] on mat-icon "cached" at bounding box center [293, 165] width 20 height 20
click at [824, 280] on div "Tags 26" at bounding box center [737, 279] width 305 height 20
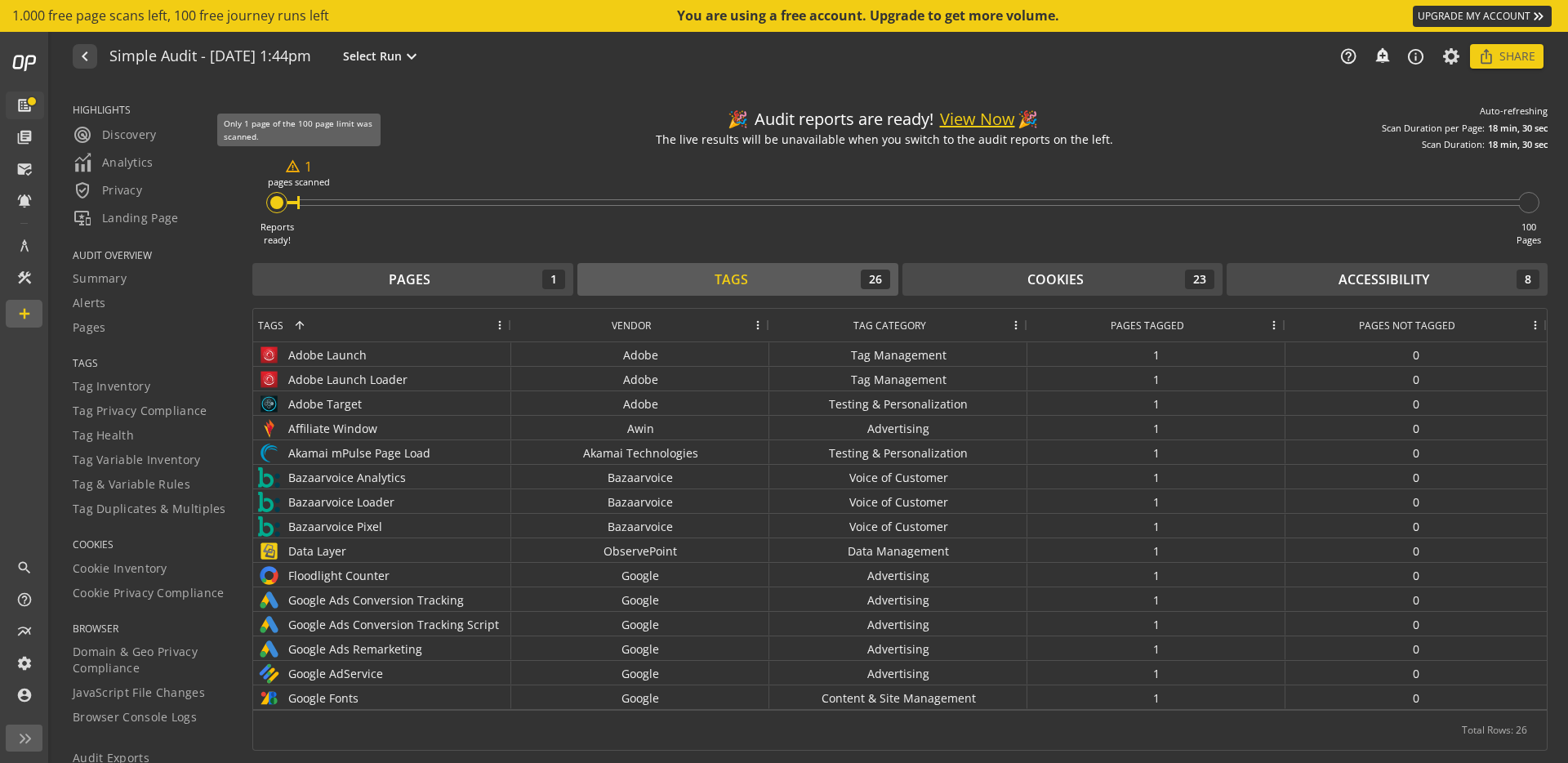
click at [307, 169] on div "warning_amber 1" at bounding box center [298, 166] width 27 height 19
click at [295, 171] on mat-icon "warning_amber" at bounding box center [292, 165] width 15 height 15
click at [293, 168] on mat-icon "warning_amber" at bounding box center [292, 165] width 15 height 15
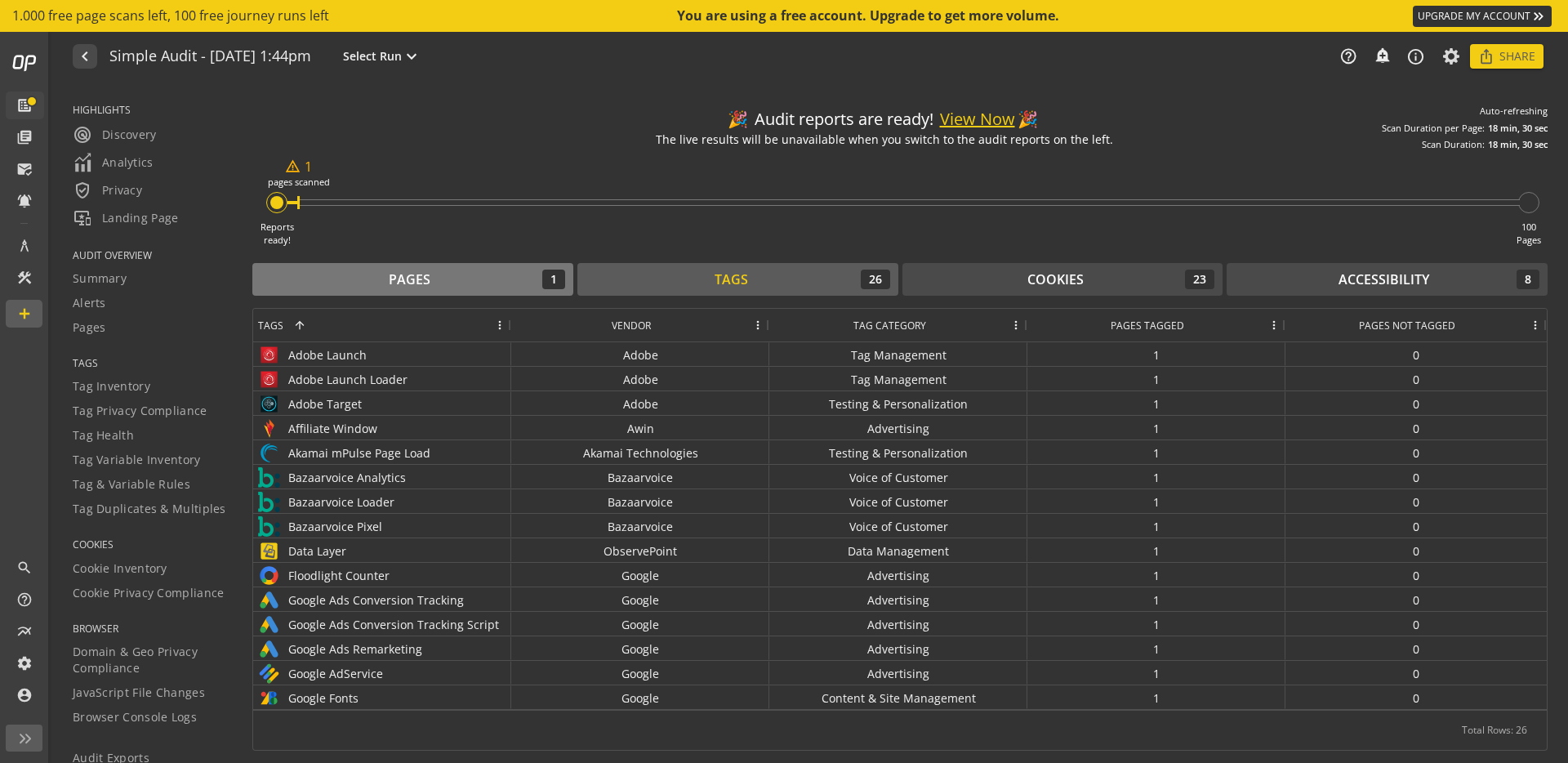
click at [401, 275] on div "Pages" at bounding box center [409, 279] width 42 height 19
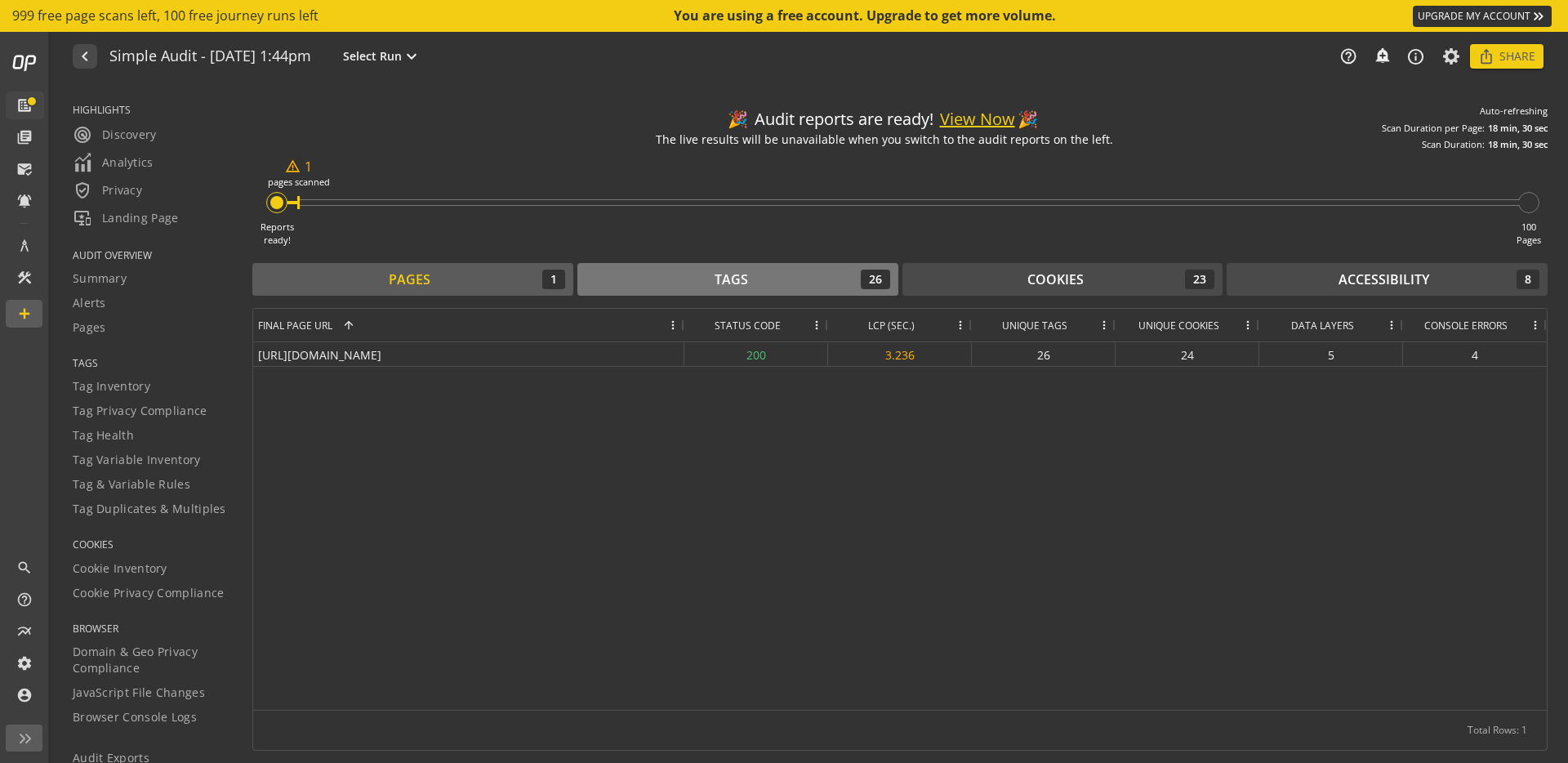
click at [752, 291] on button "Tags 26" at bounding box center [737, 279] width 321 height 33
